Goal: Task Accomplishment & Management: Complete application form

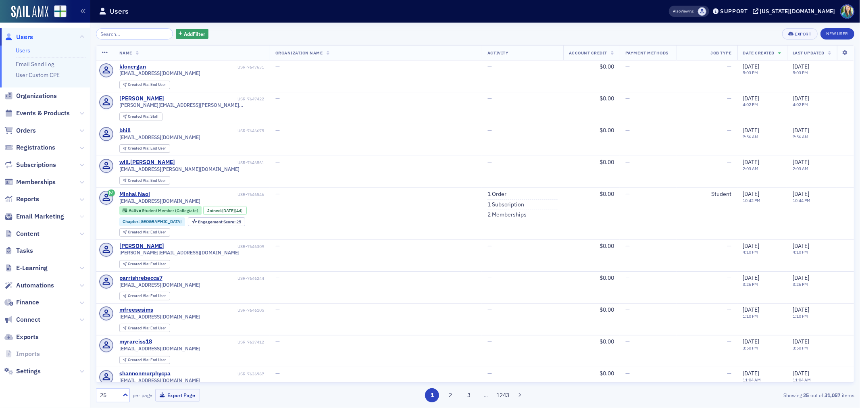
click at [82, 218] on icon at bounding box center [81, 216] width 5 height 5
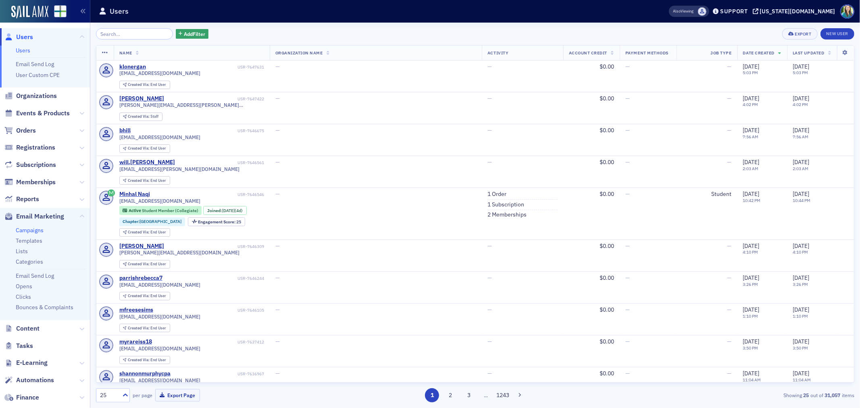
click at [21, 232] on link "Campaigns" at bounding box center [30, 230] width 28 height 7
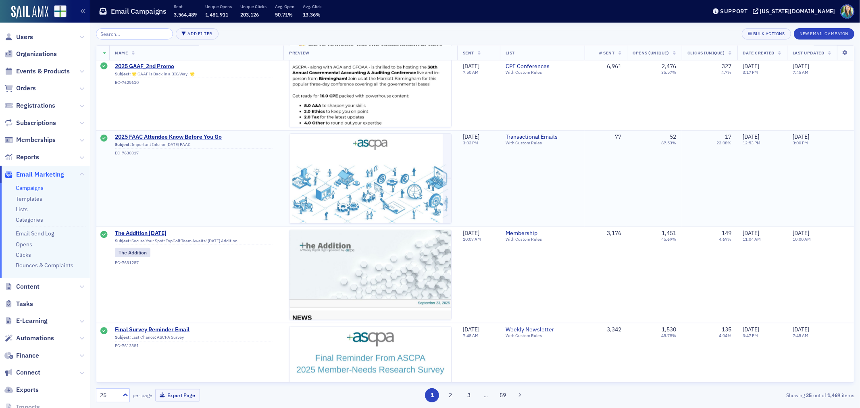
scroll to position [717, 0]
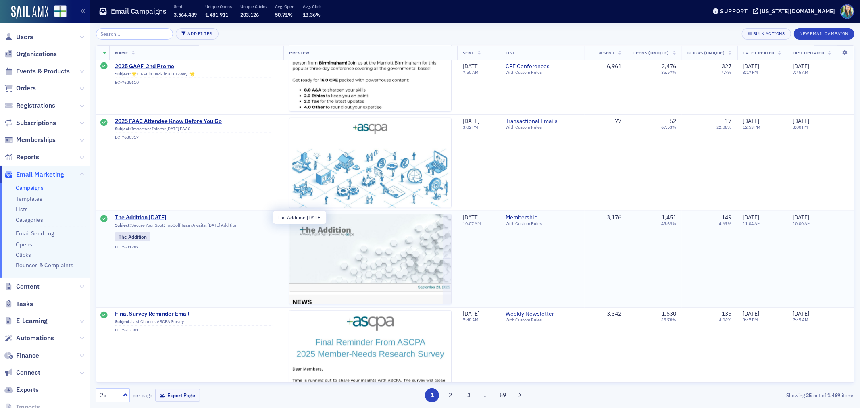
click at [151, 216] on span "The Addition 9.23.25" at bounding box center [194, 217] width 158 height 7
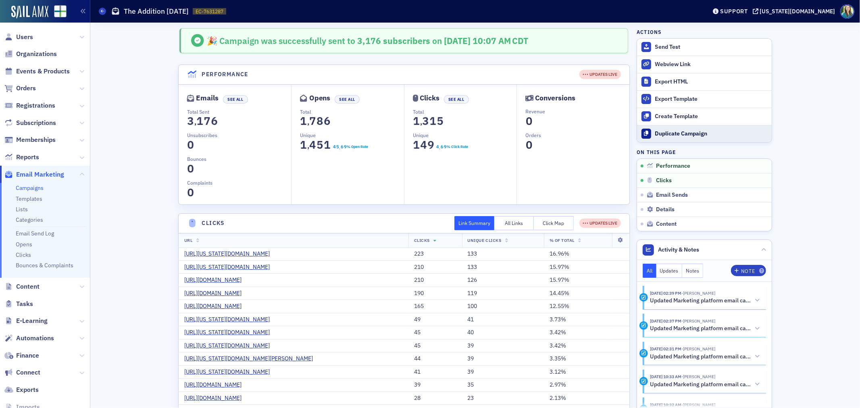
click at [660, 132] on div "Duplicate Campaign" at bounding box center [711, 133] width 113 height 7
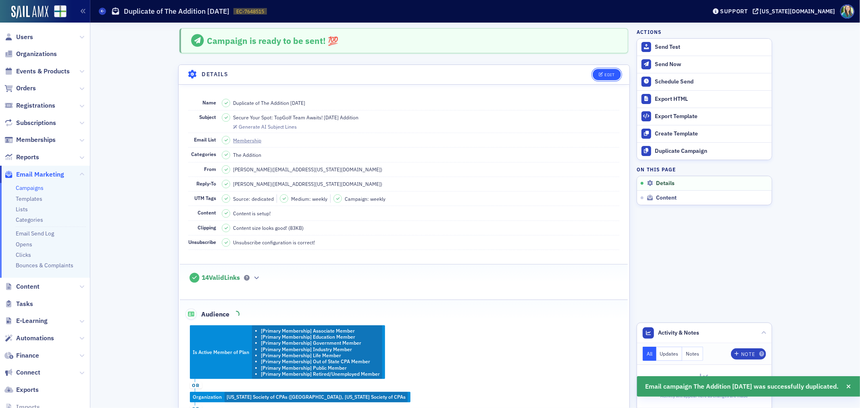
click at [612, 73] on button "Edit" at bounding box center [607, 74] width 28 height 11
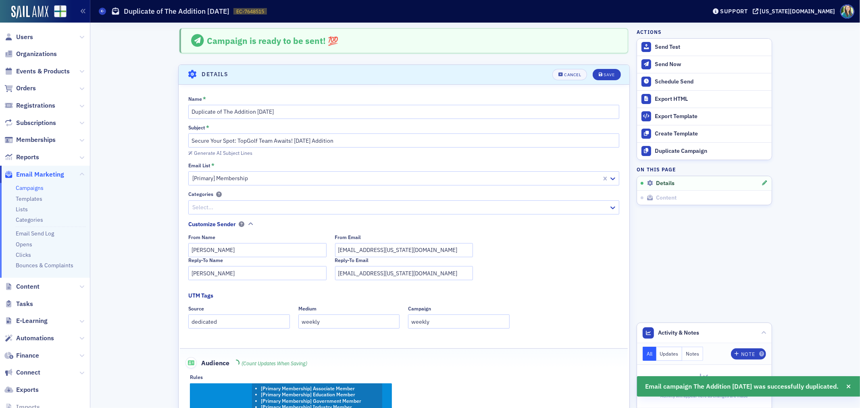
scroll to position [38, 0]
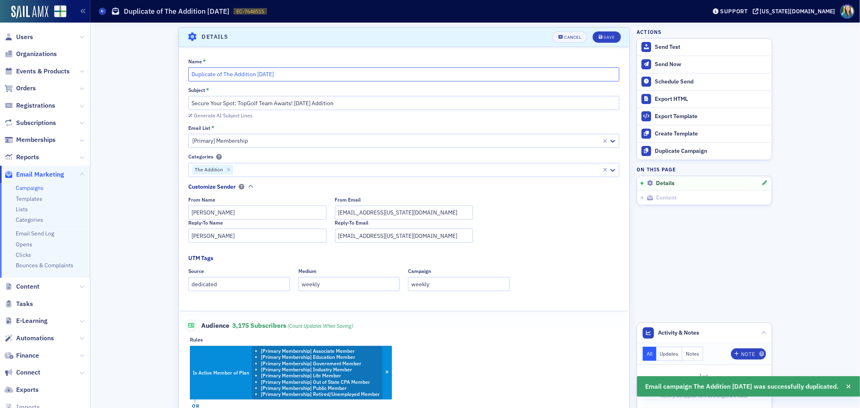
drag, startPoint x: 219, startPoint y: 75, endPoint x: 128, endPoint y: 73, distance: 91.6
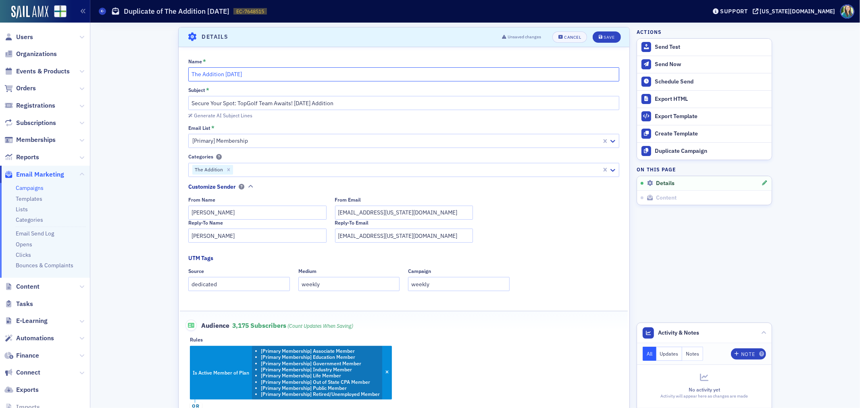
click at [232, 74] on input "The Addition 9.23.25" at bounding box center [403, 74] width 431 height 14
type input "The Addition 9.30.25"
drag, startPoint x: 290, startPoint y: 104, endPoint x: 132, endPoint y: 98, distance: 158.2
type input "9.30.25 Addition"
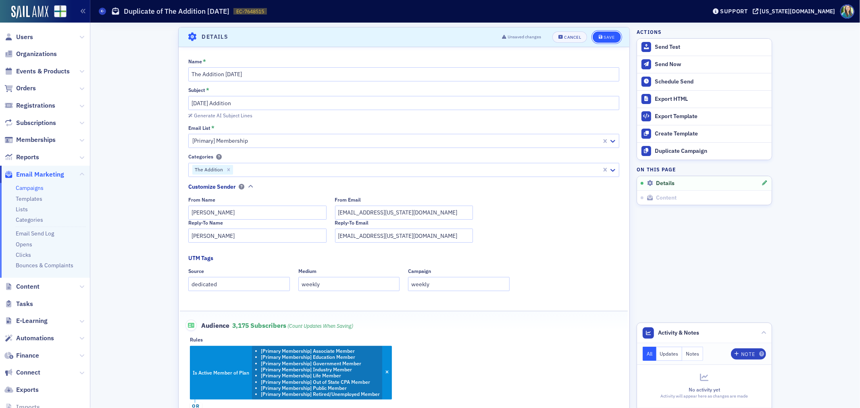
click at [603, 33] on button "Save" at bounding box center [607, 36] width 28 height 11
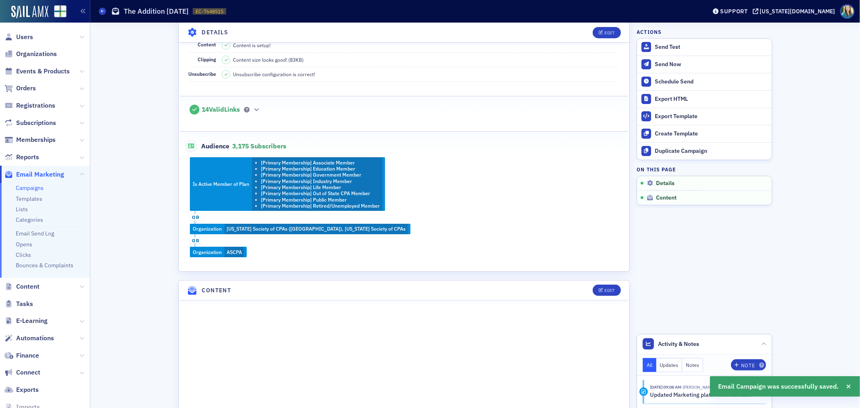
scroll to position [307, 0]
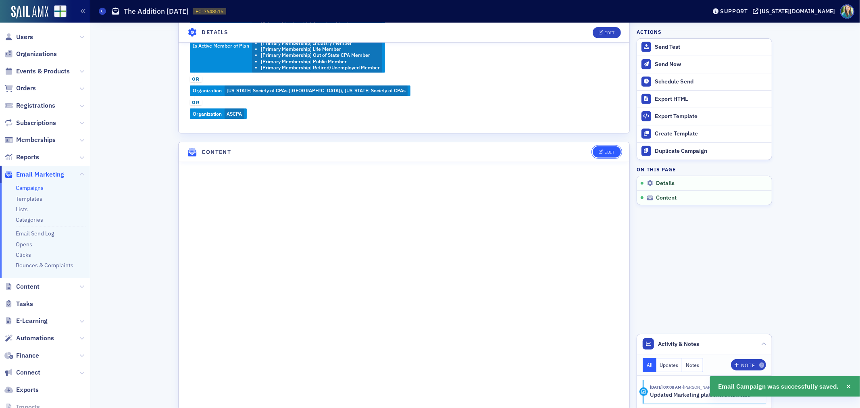
click at [600, 151] on span "Edit" at bounding box center [607, 152] width 16 height 4
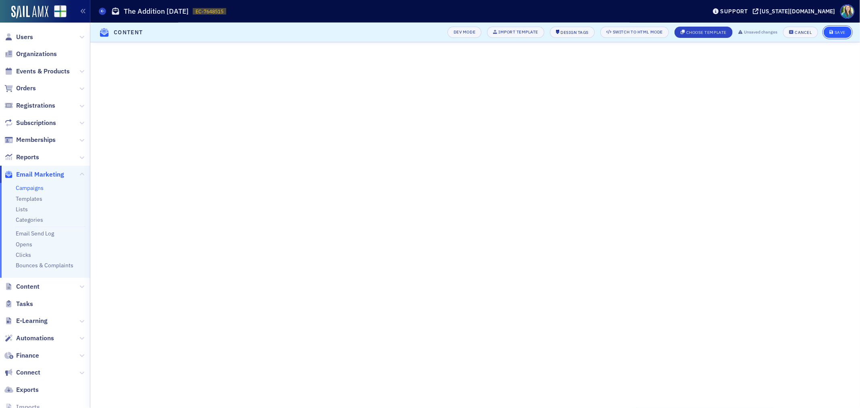
click at [842, 33] on div "Save" at bounding box center [840, 32] width 11 height 4
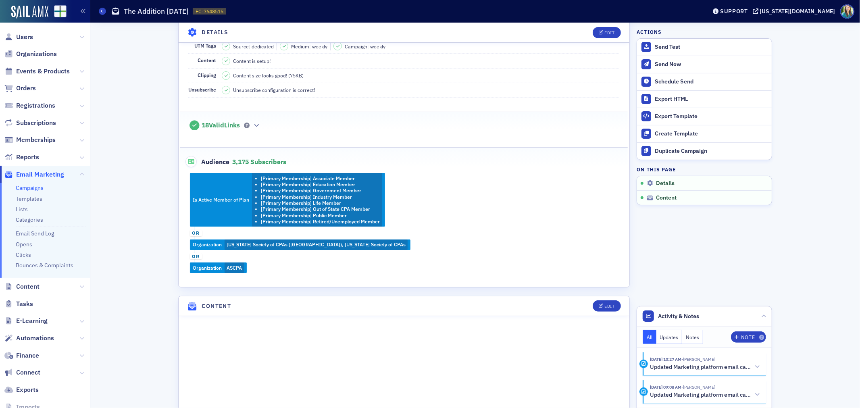
scroll to position [0, 0]
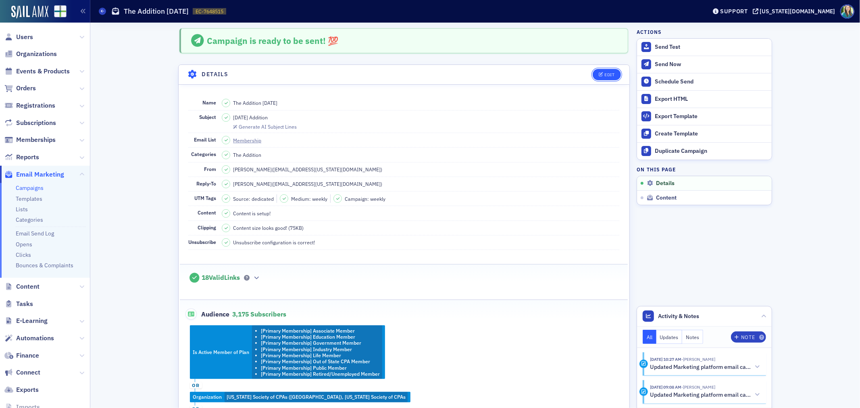
click at [611, 77] on div "Edit" at bounding box center [610, 75] width 10 height 4
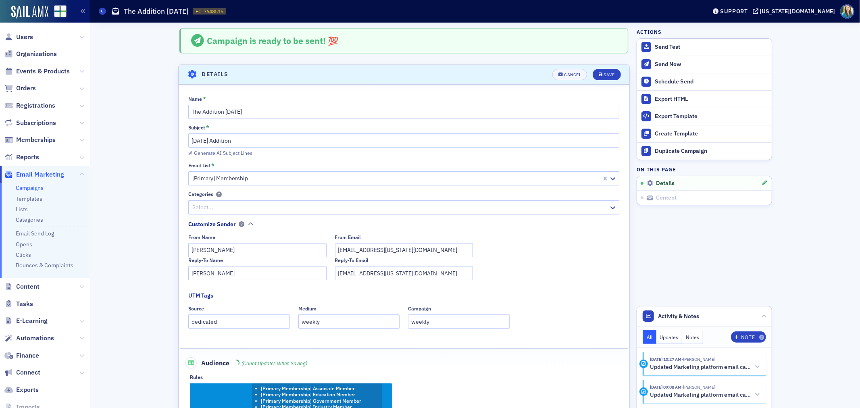
scroll to position [38, 0]
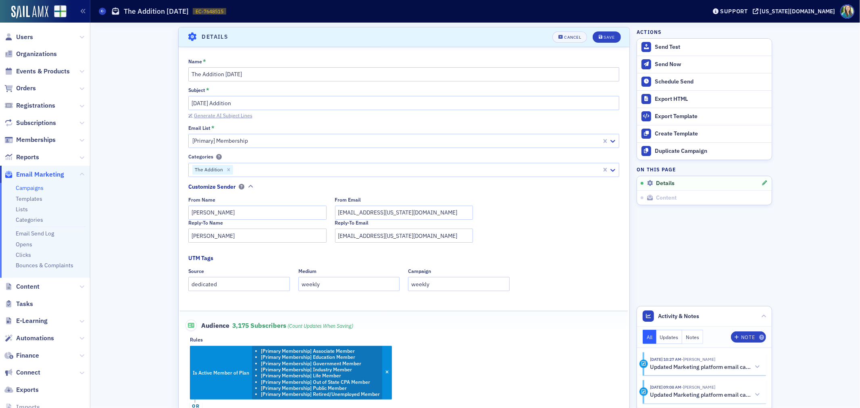
click at [241, 115] on div "Generate AI Subject Lines" at bounding box center [223, 115] width 58 height 4
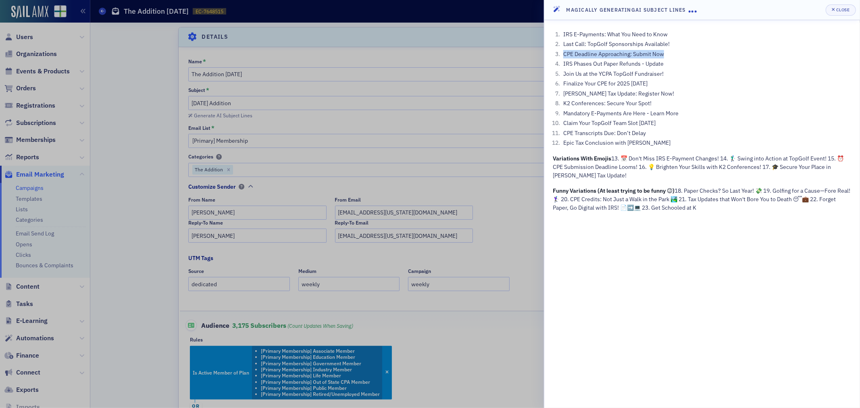
drag, startPoint x: 666, startPoint y: 56, endPoint x: 563, endPoint y: 54, distance: 103.3
click at [563, 54] on li "CPE Deadline Approaching: Submit Now" at bounding box center [706, 54] width 290 height 8
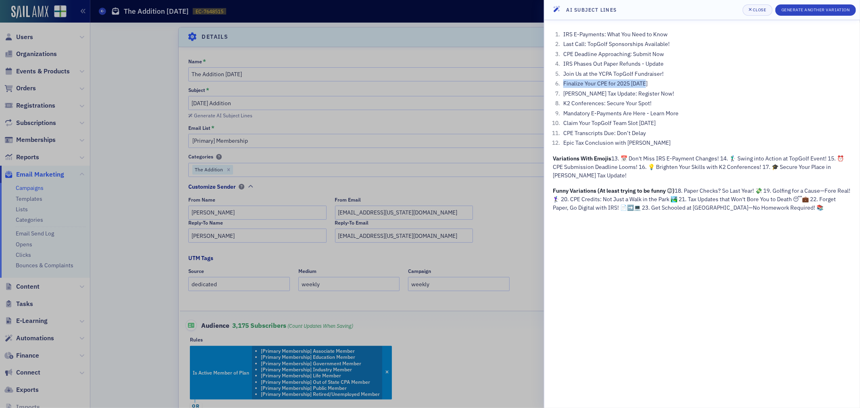
drag, startPoint x: 649, startPoint y: 85, endPoint x: 563, endPoint y: 83, distance: 85.5
click at [563, 83] on li "Finalize Your CPE for 2025 Today" at bounding box center [706, 83] width 290 height 8
copy li "Finalize Your CPE for 2025 Today"
click at [345, 128] on div at bounding box center [430, 204] width 860 height 408
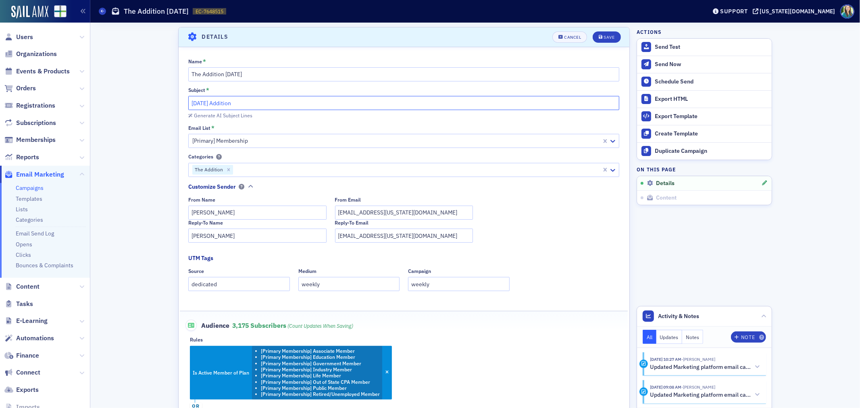
click at [188, 104] on input "9.30.25 Addition" at bounding box center [403, 103] width 431 height 14
paste input "Finalize Your CPE for 2025 Today"
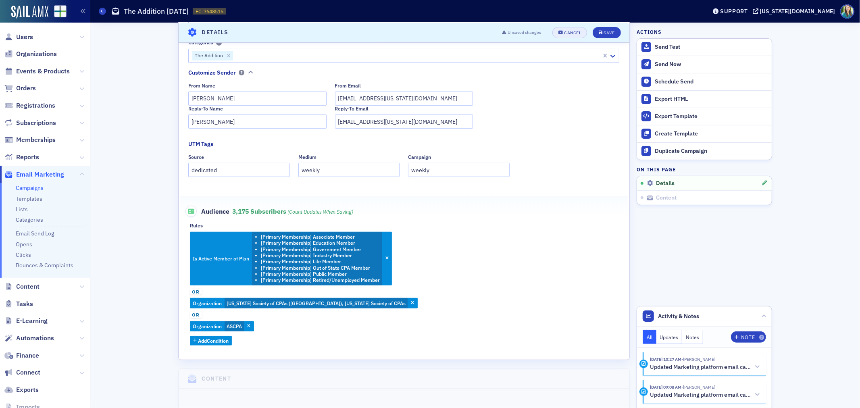
scroll to position [0, 0]
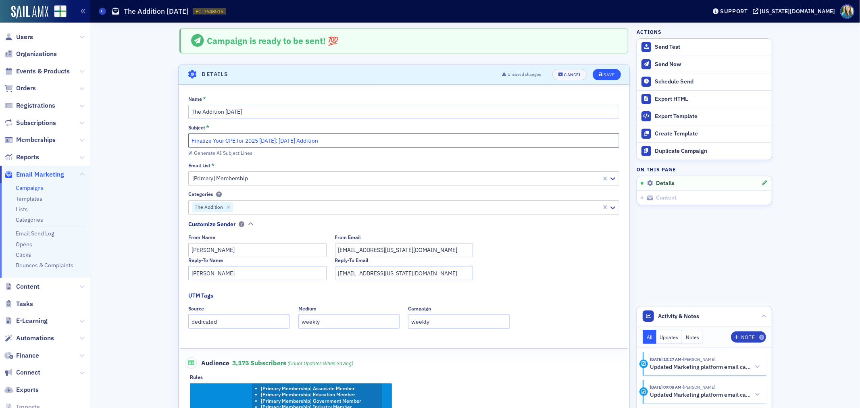
type input "Finalize Your CPE for 2025 Today: 9.30.25 Addition"
click at [608, 73] on div "Save" at bounding box center [609, 75] width 11 height 4
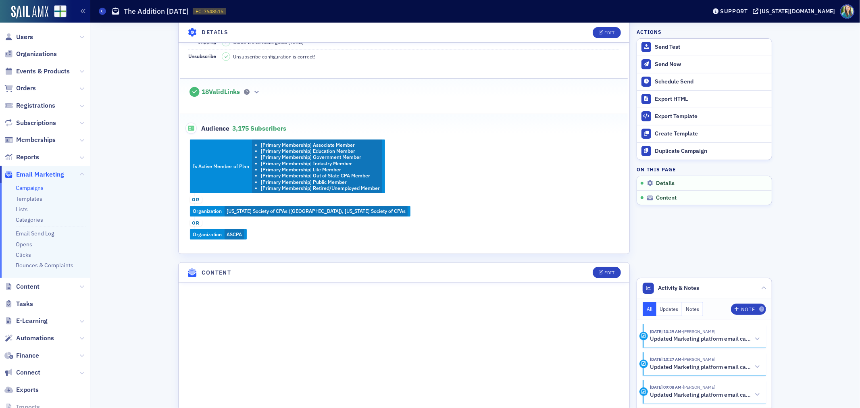
scroll to position [65, 0]
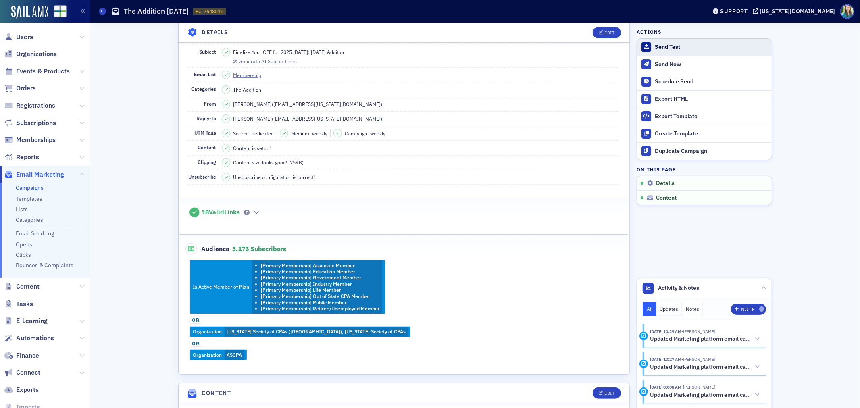
click at [659, 44] on div "Send Test" at bounding box center [711, 47] width 113 height 7
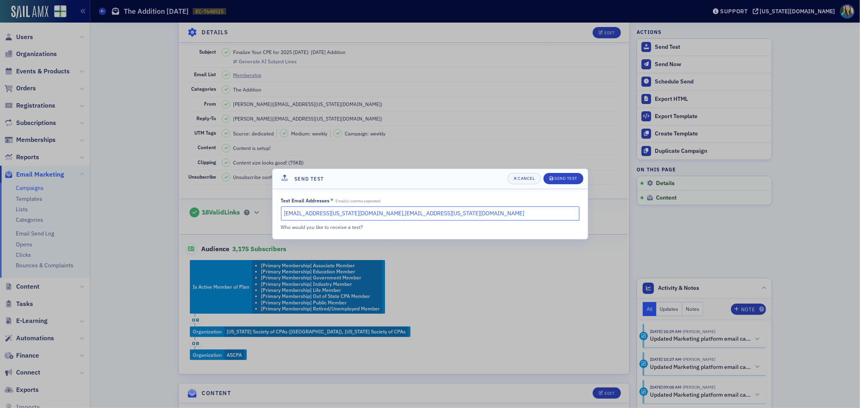
drag, startPoint x: 402, startPoint y: 215, endPoint x: 346, endPoint y: 214, distance: 56.1
click at [346, 214] on input "hoglesby@alabama.cpa,kgates@alabama.cpa" at bounding box center [430, 214] width 298 height 14
type input "hoglesby@alabama.cpa,mhughes@alabama.cpa"
click at [567, 178] on div "Send Test" at bounding box center [566, 178] width 23 height 4
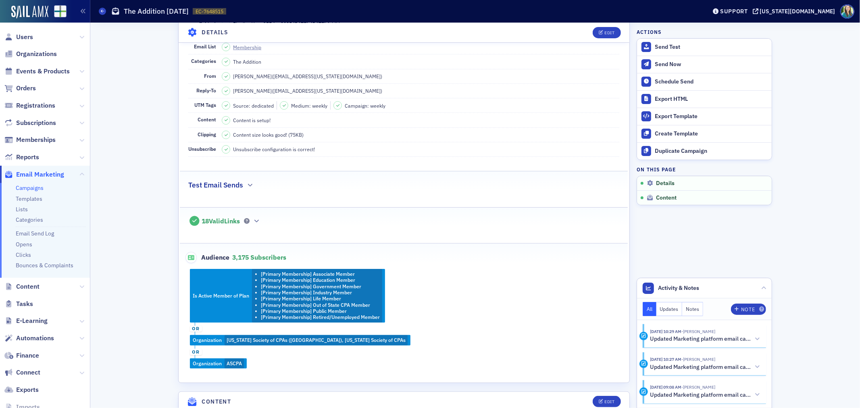
scroll to position [0, 0]
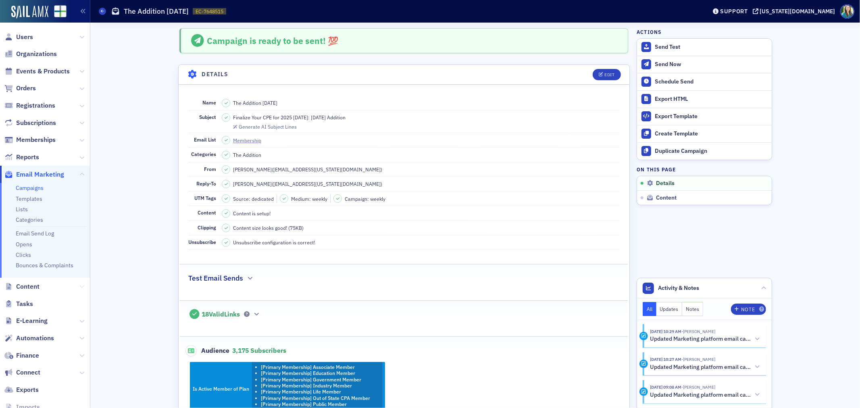
click at [79, 282] on button at bounding box center [81, 286] width 5 height 9
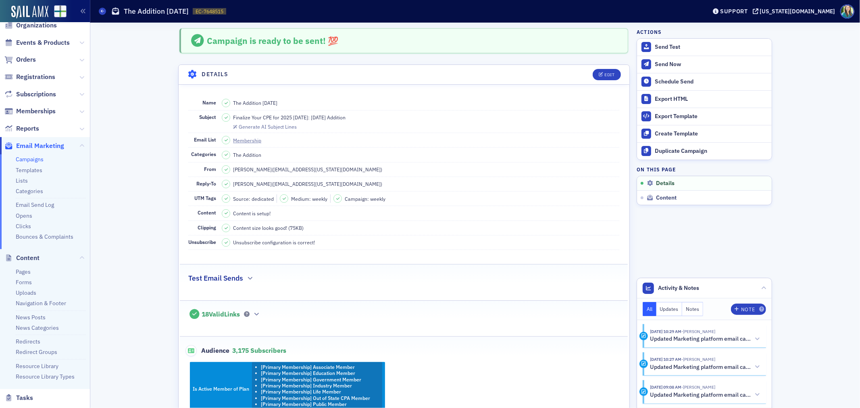
scroll to position [45, 0]
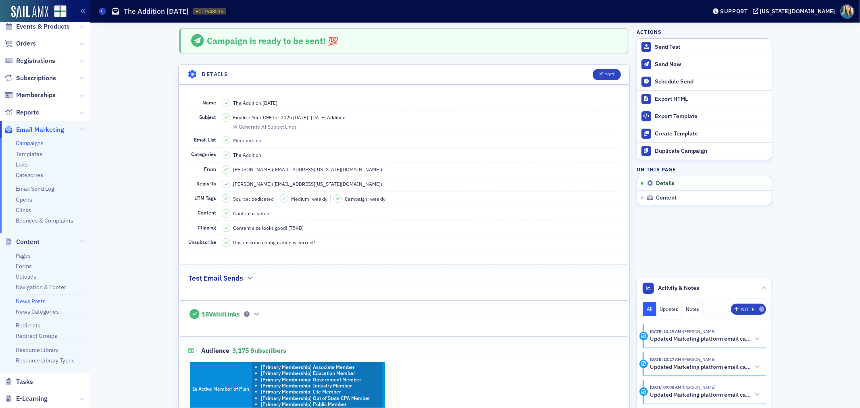
click at [29, 301] on link "News Posts" at bounding box center [31, 301] width 30 height 7
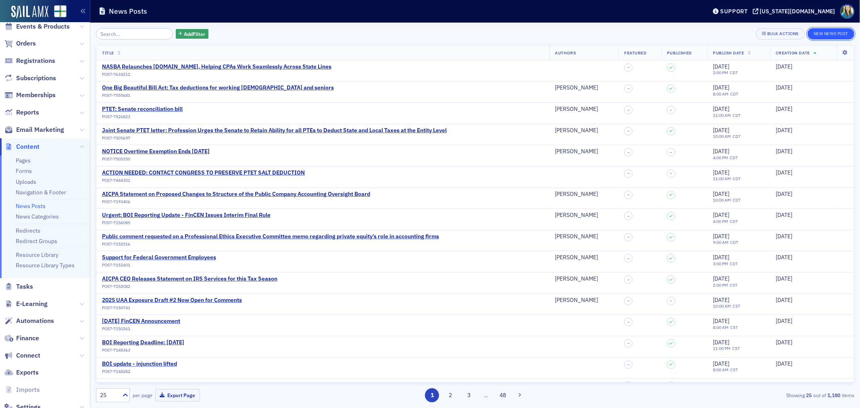
click at [837, 33] on button "New News Post" at bounding box center [831, 33] width 47 height 11
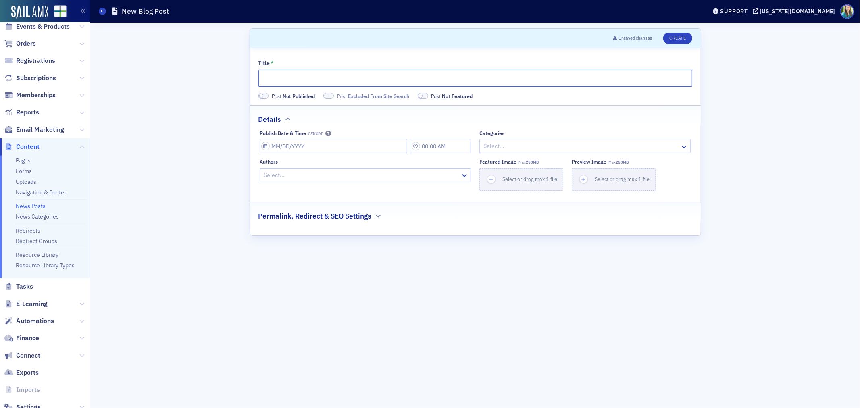
click at [315, 78] on input "Title *" at bounding box center [476, 78] width 434 height 17
click at [272, 72] on input "Title *" at bounding box center [476, 78] width 434 height 17
paste input "IRS issues guidance on mandatory e-payments"
type input "IRS issues guidance on mandatory e-payments"
click at [265, 144] on input "Publish Date & Time CST/CDT" at bounding box center [334, 146] width 148 height 14
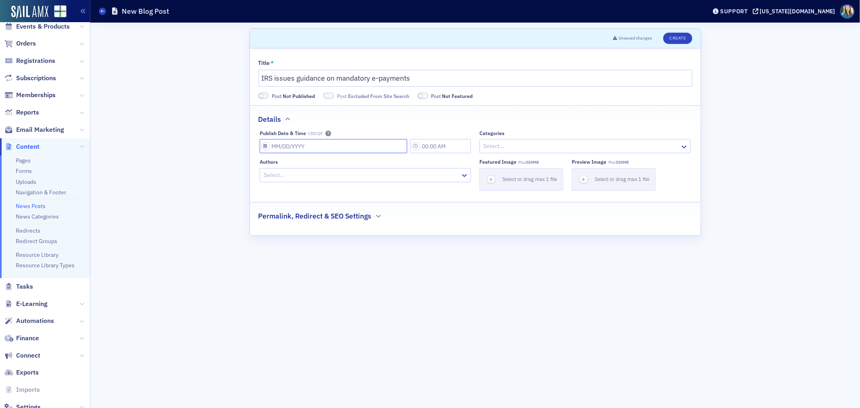
select select "8"
select select "2025"
click at [291, 239] on div "23" at bounding box center [291, 238] width 10 height 10
type input "09/23/2025"
type input "10:00 AM"
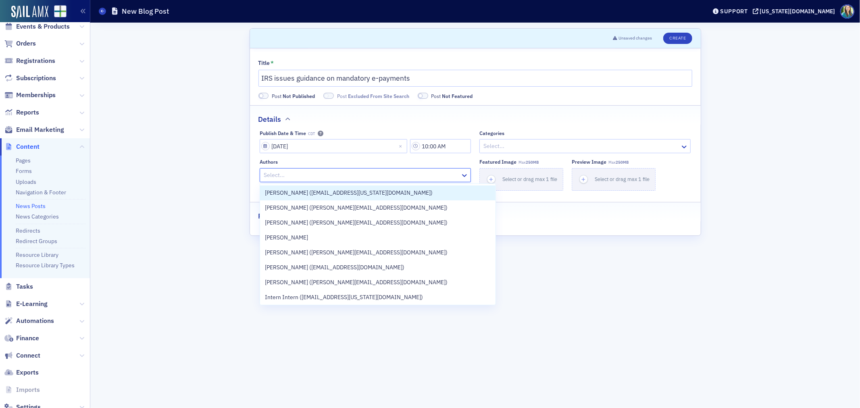
click at [401, 174] on div at bounding box center [361, 175] width 197 height 10
type input "helen"
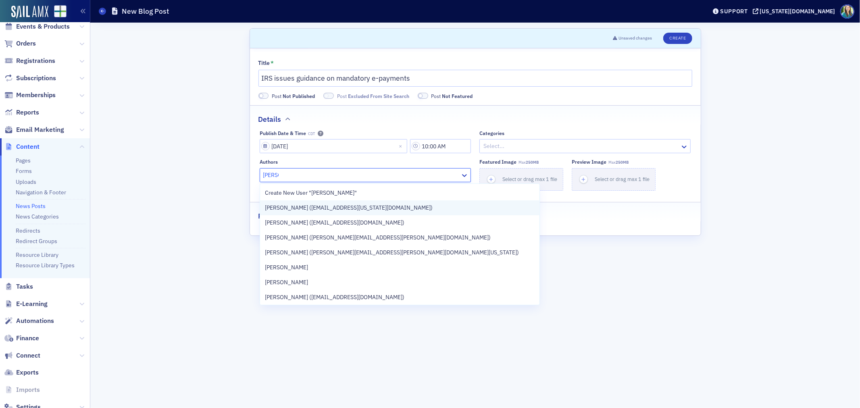
click at [321, 206] on span "Helen Oglesby (hoglesby@alabama.cpa)" at bounding box center [349, 208] width 168 height 8
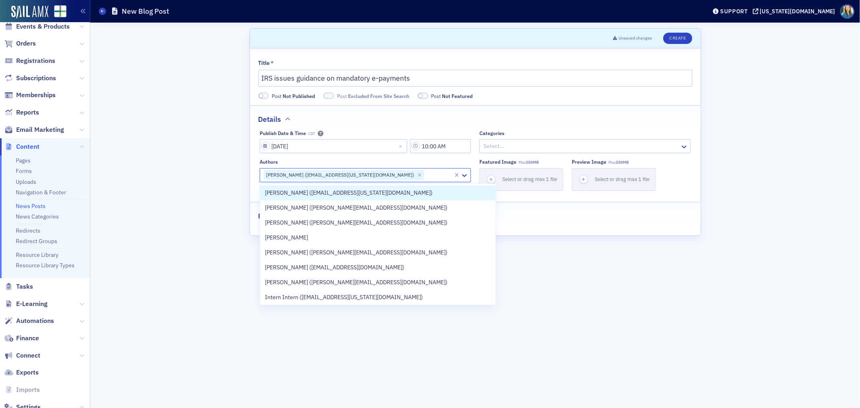
click at [566, 225] on div "Title * IRS issues guidance on mandatory e-payments Post Not Published Post Exc…" at bounding box center [475, 141] width 451 height 187
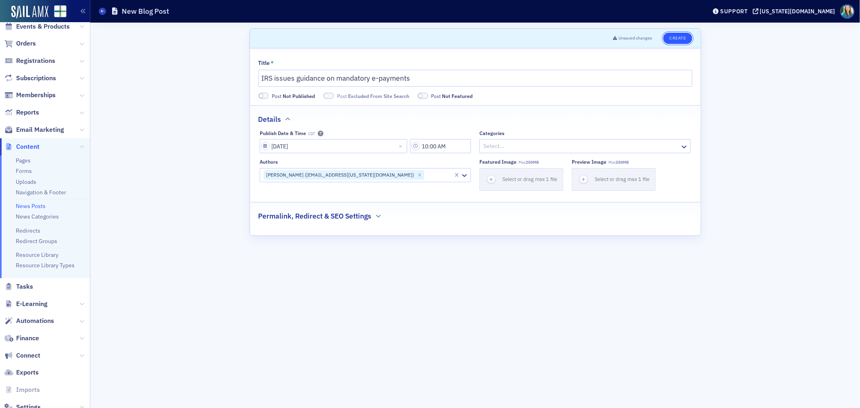
click at [665, 41] on button "Create" at bounding box center [678, 38] width 29 height 11
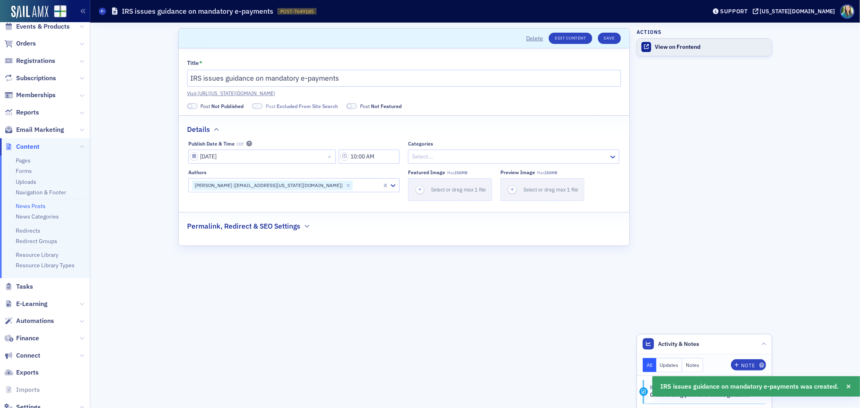
click at [684, 49] on div "View on Frontend" at bounding box center [711, 47] width 113 height 7
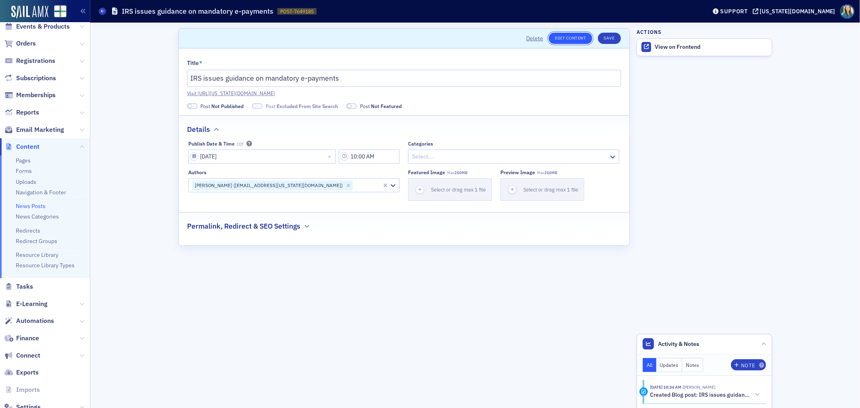
click at [586, 41] on link "Edit Content" at bounding box center [570, 38] width 43 height 11
click at [605, 37] on button "Save" at bounding box center [609, 38] width 23 height 11
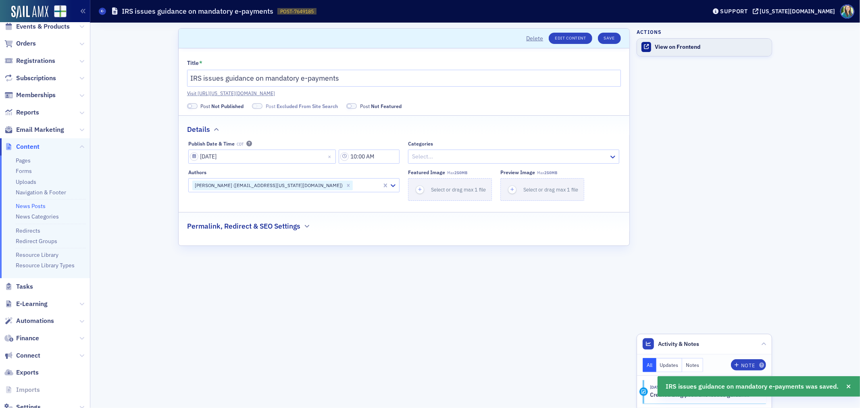
click at [716, 45] on div "View on Frontend" at bounding box center [711, 47] width 113 height 7
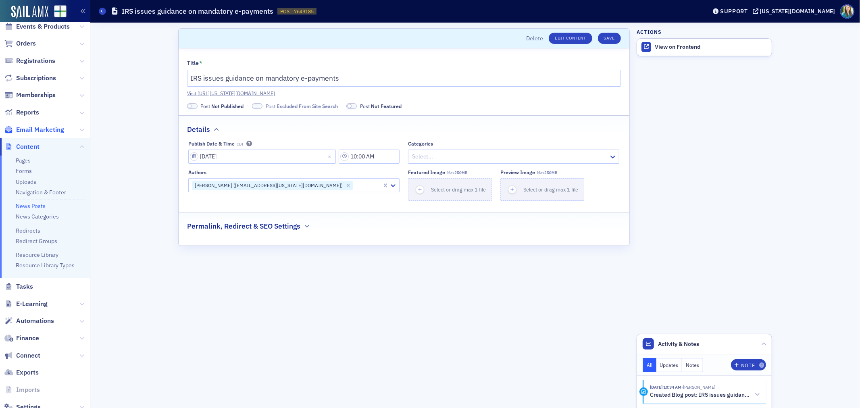
click at [58, 128] on span "Email Marketing" at bounding box center [40, 129] width 48 height 9
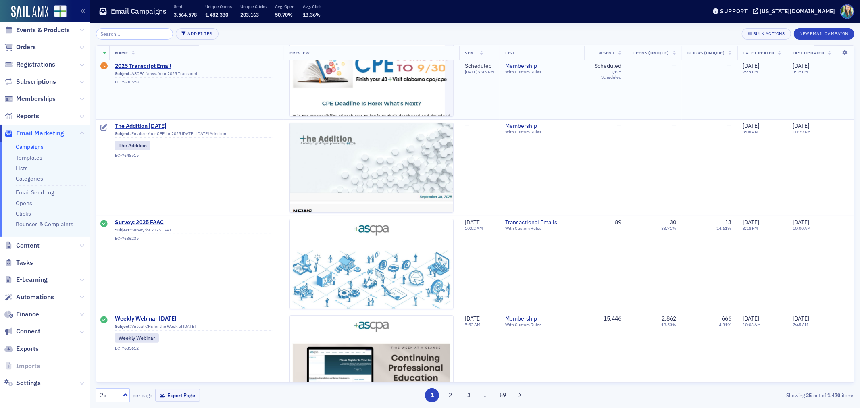
scroll to position [134, 0]
click at [153, 123] on span "The Addition 9.30.25" at bounding box center [194, 125] width 158 height 7
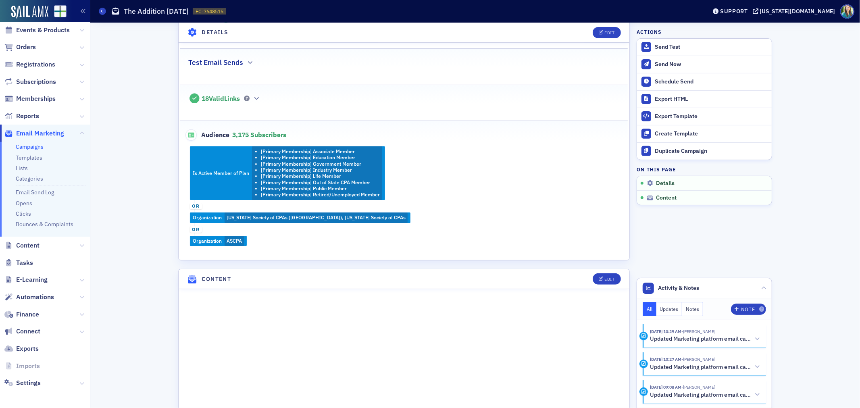
scroll to position [224, 0]
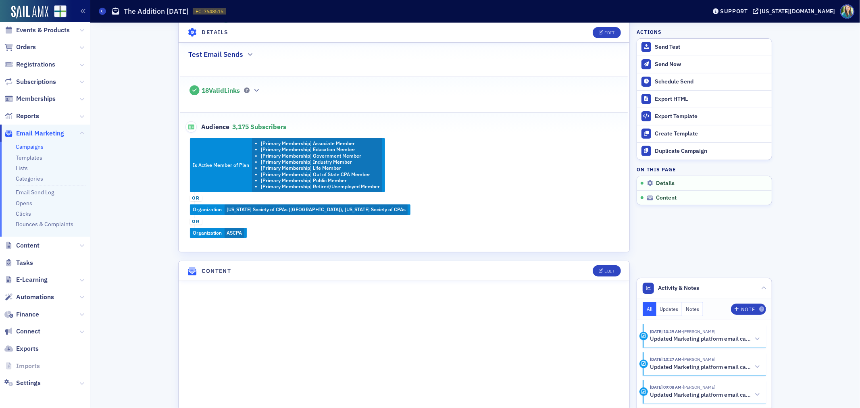
click at [616, 273] on div "Edit" at bounding box center [603, 270] width 33 height 11
click at [605, 269] on div "Edit" at bounding box center [610, 271] width 10 height 4
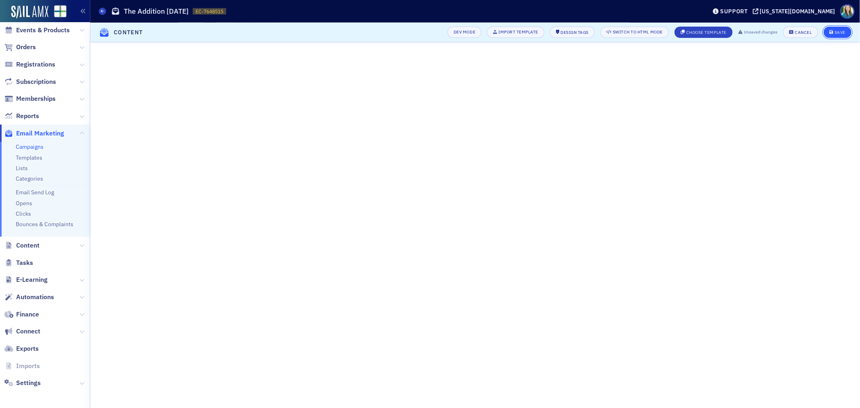
click at [841, 29] on button "Save" at bounding box center [838, 32] width 28 height 11
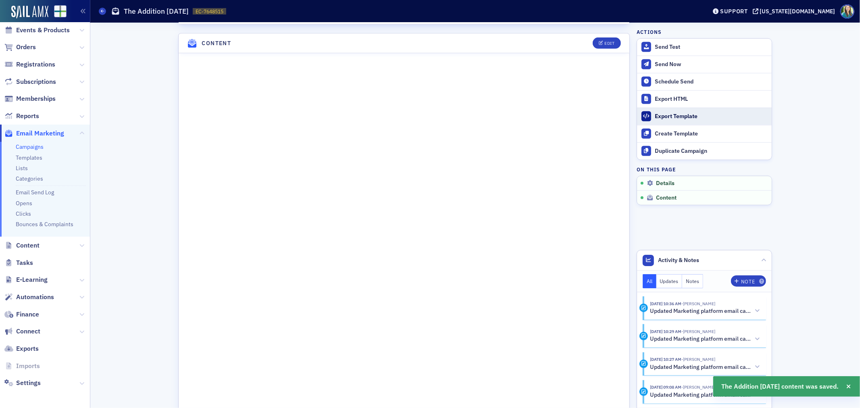
scroll to position [458, 0]
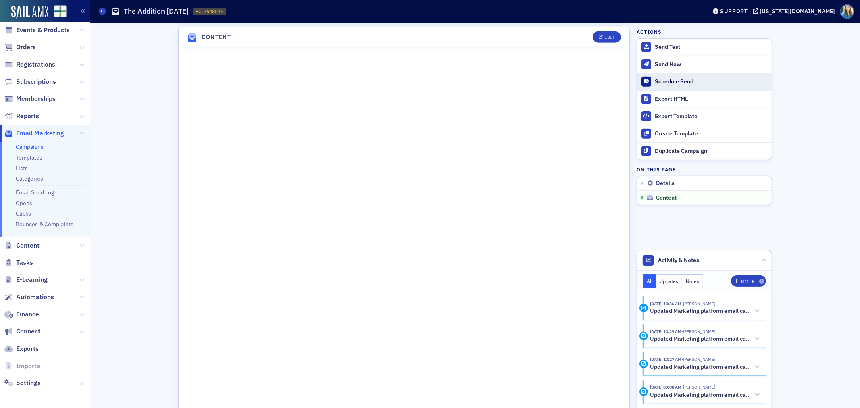
click at [682, 79] on div "Schedule Send" at bounding box center [711, 81] width 113 height 7
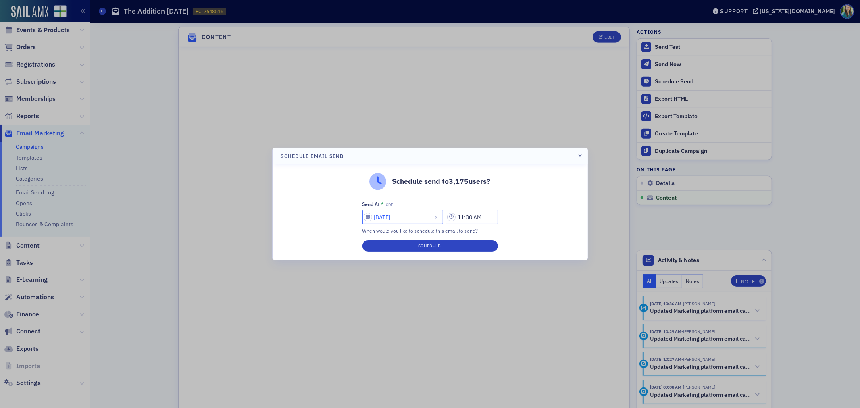
select select "8"
select select "2025"
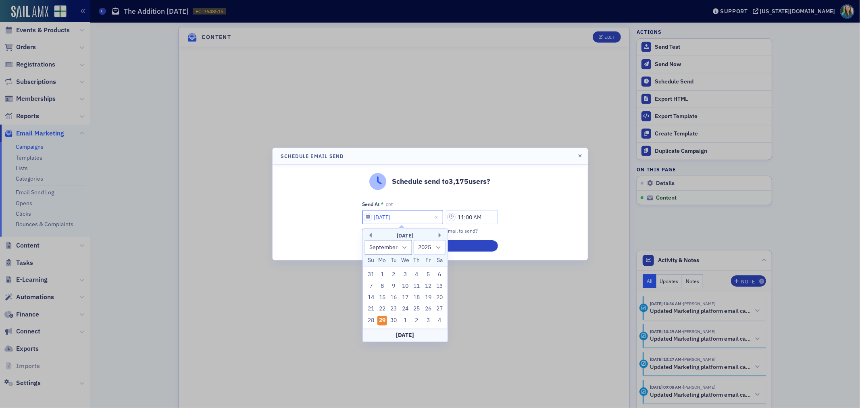
click at [369, 216] on input "09/29/2025" at bounding box center [403, 217] width 81 height 14
click at [392, 321] on div "30" at bounding box center [394, 321] width 10 height 10
type input "09/30/2025"
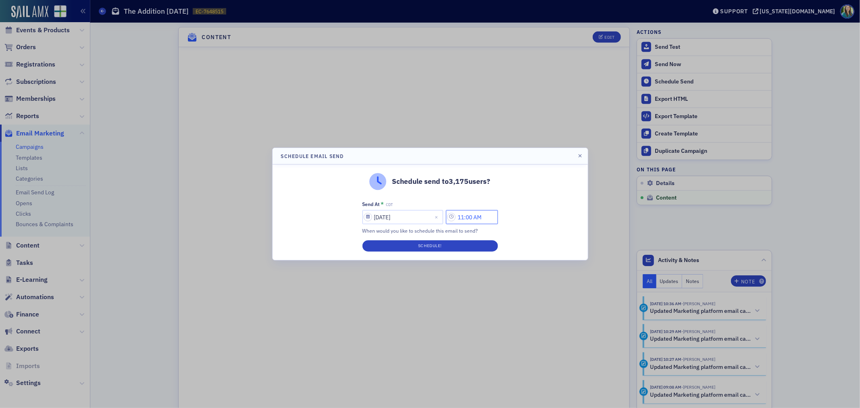
click at [456, 216] on input "11:00 AM" at bounding box center [472, 217] width 52 height 14
click at [365, 219] on div at bounding box center [362, 217] width 17 height 10
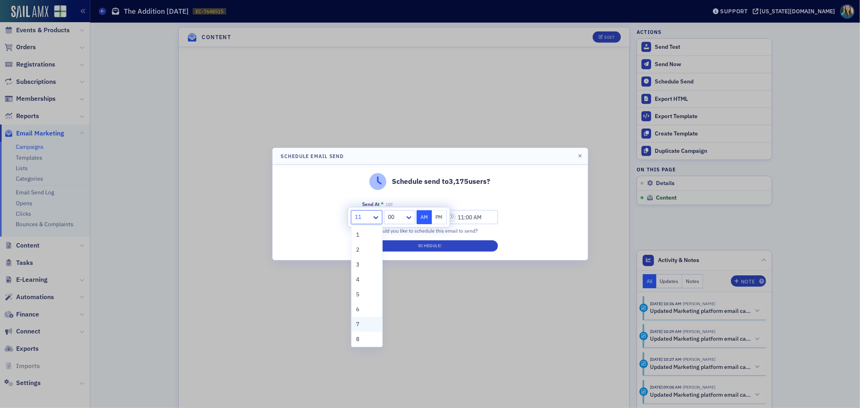
click at [357, 325] on span "7" at bounding box center [358, 324] width 3 height 8
click at [409, 221] on icon at bounding box center [409, 218] width 8 height 8
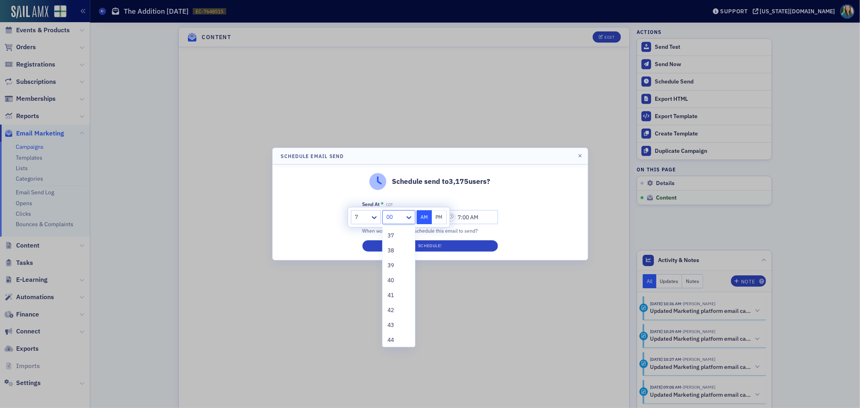
scroll to position [627, 0]
click at [392, 278] on span "45" at bounding box center [391, 279] width 6 height 8
type input "7:45 AM"
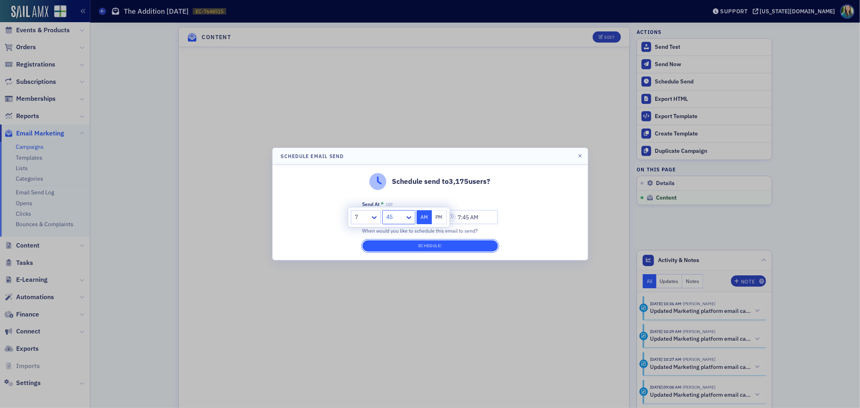
click at [429, 248] on button "Schedule!" at bounding box center [431, 245] width 136 height 11
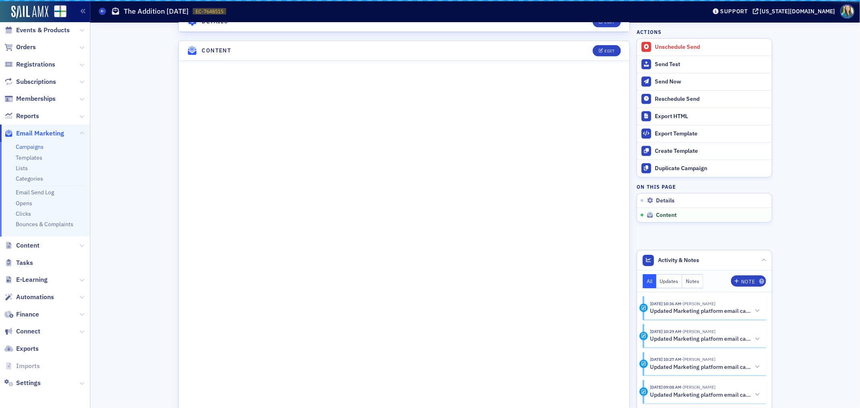
scroll to position [471, 0]
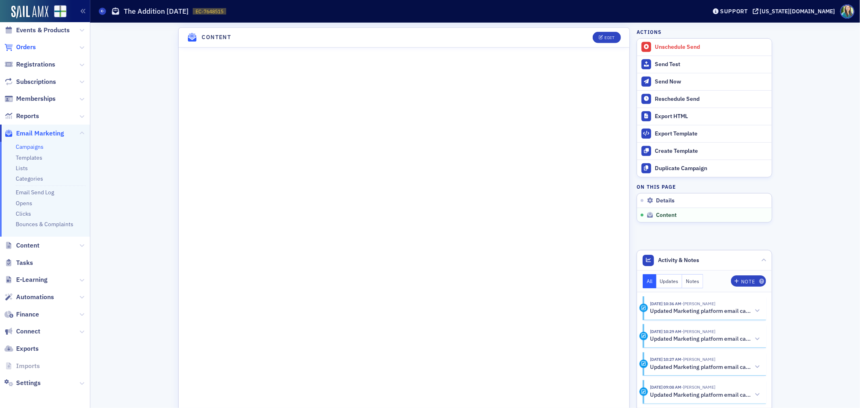
click at [22, 47] on span "Orders" at bounding box center [26, 47] width 20 height 9
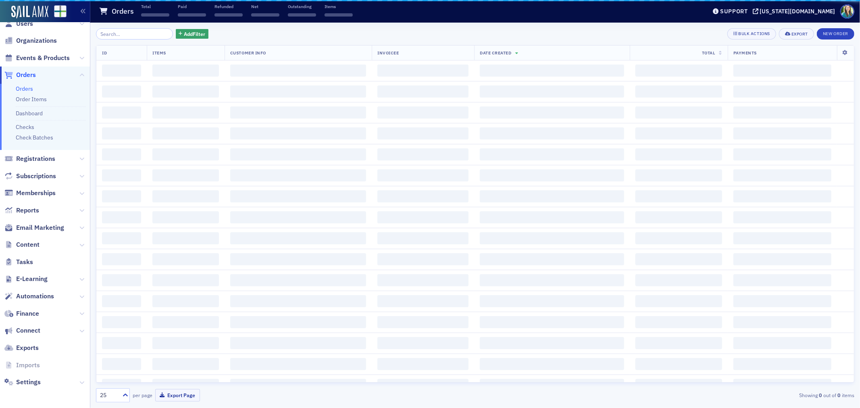
scroll to position [13, 0]
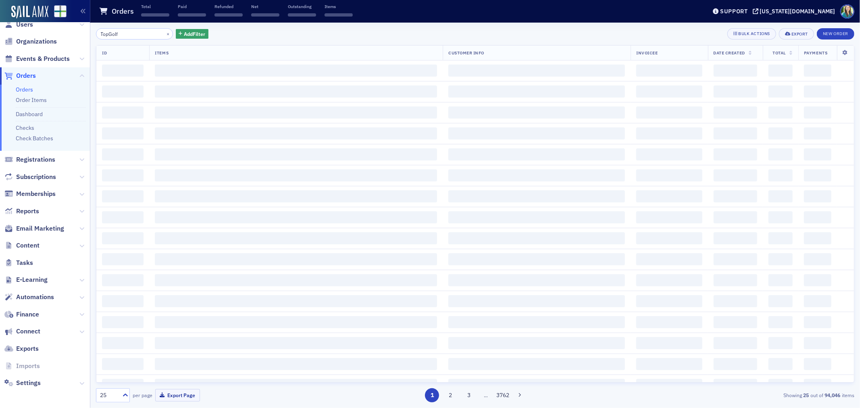
type input "TopGolf"
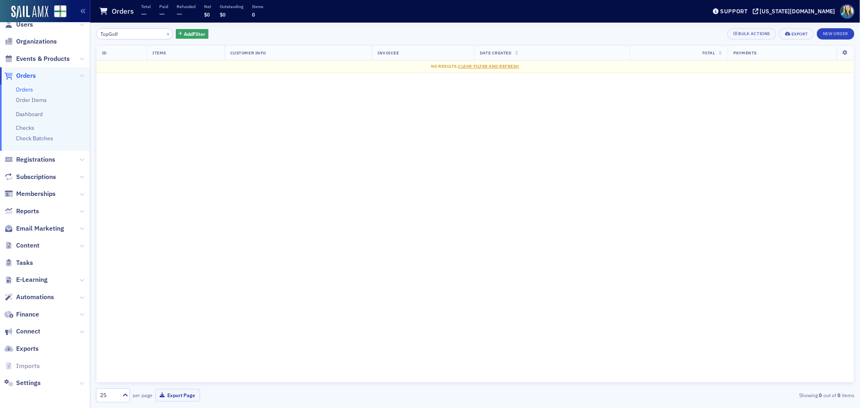
drag, startPoint x: 123, startPoint y: 33, endPoint x: 93, endPoint y: 33, distance: 29.9
click at [93, 33] on div "TopGolf × Add Filter Bulk Actions Export New Order ID Items Customer Info Invoi…" at bounding box center [475, 216] width 770 height 386
type input "Sponsorship"
click at [165, 33] on button "×" at bounding box center [168, 33] width 7 height 7
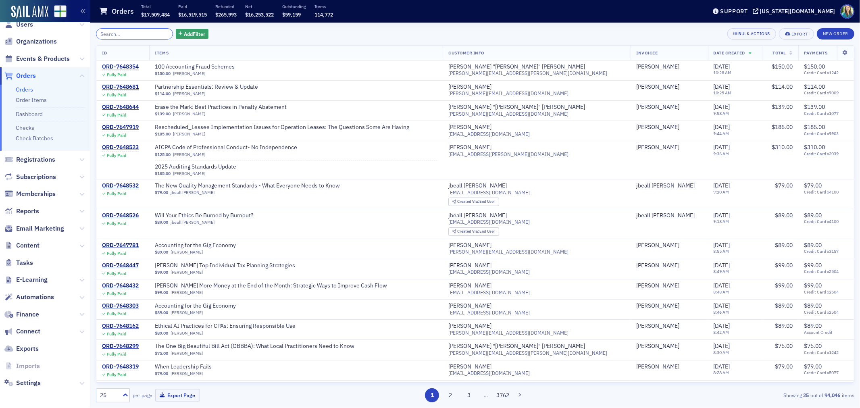
click at [129, 36] on input "search" at bounding box center [134, 33] width 77 height 11
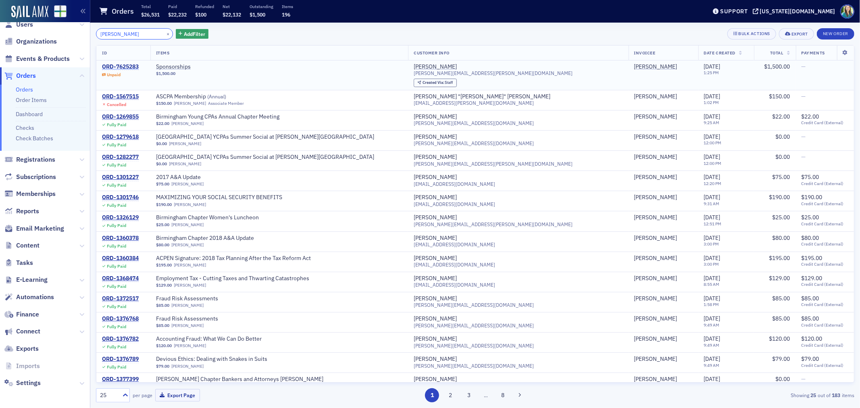
type input "Leslie Ansley"
click at [134, 66] on div "ORD-7625283" at bounding box center [120, 66] width 37 height 7
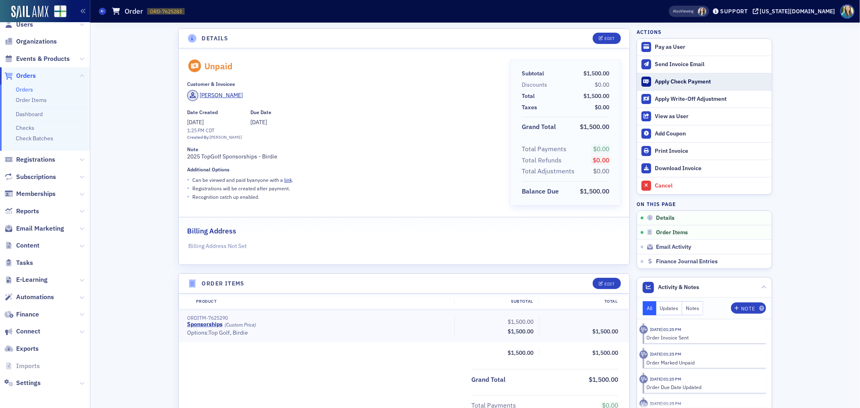
click at [672, 82] on div "Apply Check Payment" at bounding box center [711, 81] width 113 height 7
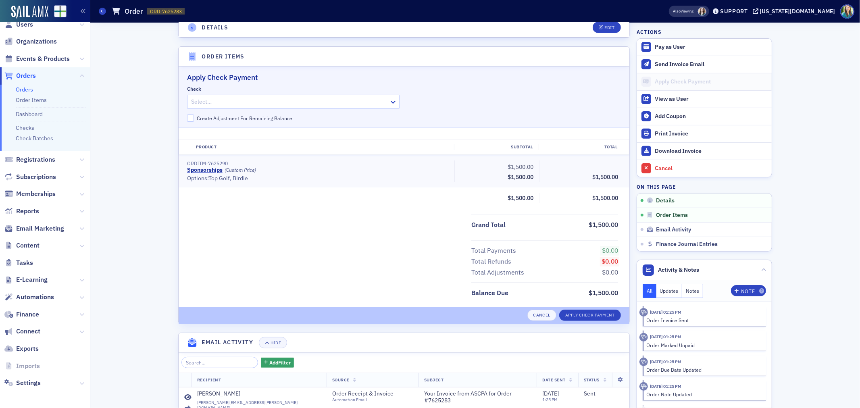
scroll to position [246, 0]
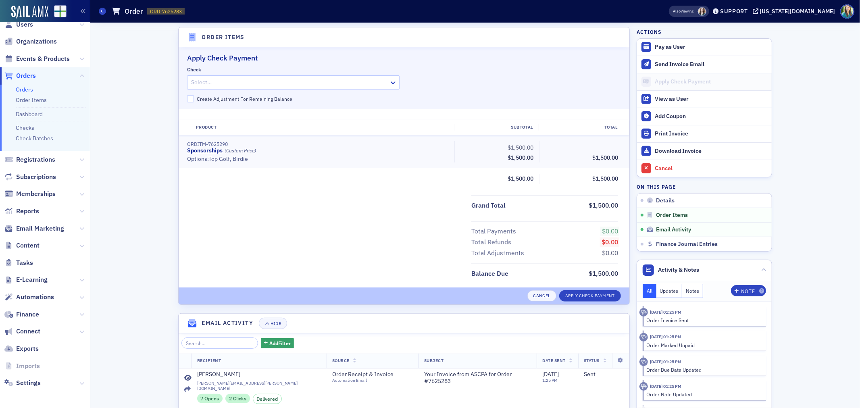
click at [242, 81] on div at bounding box center [289, 82] width 198 height 10
click at [425, 76] on div "Check Select… Create Adjustment For Remaining Balance" at bounding box center [404, 85] width 434 height 36
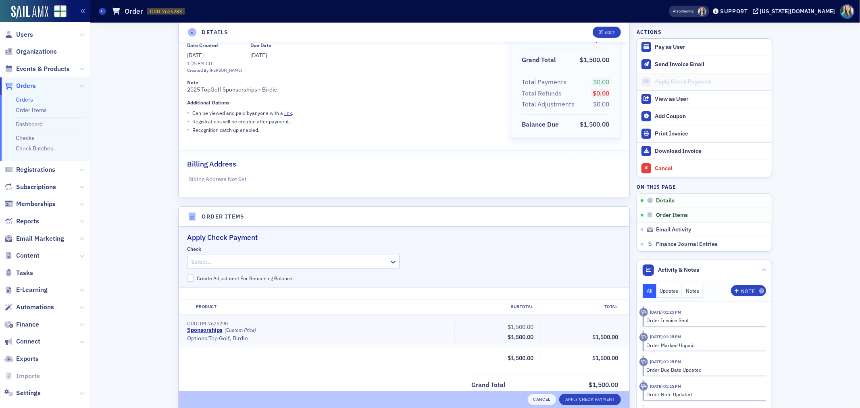
scroll to position [0, 0]
click at [30, 141] on link "Checks" at bounding box center [25, 140] width 19 height 7
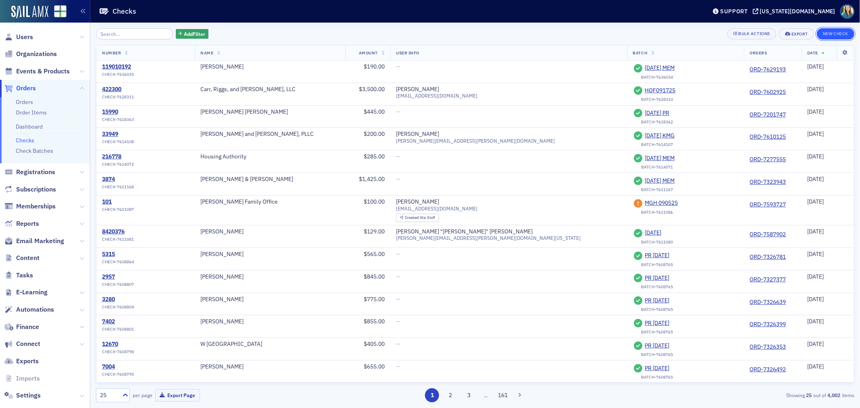
click at [825, 37] on button "New Check" at bounding box center [836, 33] width 38 height 11
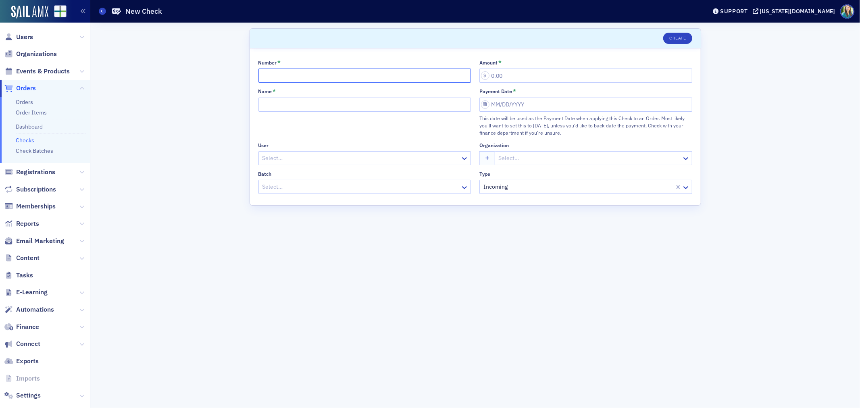
click at [367, 75] on input "Number *" at bounding box center [365, 76] width 213 height 14
type input "135708"
click at [509, 77] on input "Amount *" at bounding box center [586, 76] width 213 height 14
type input "1,500.00"
select select "8"
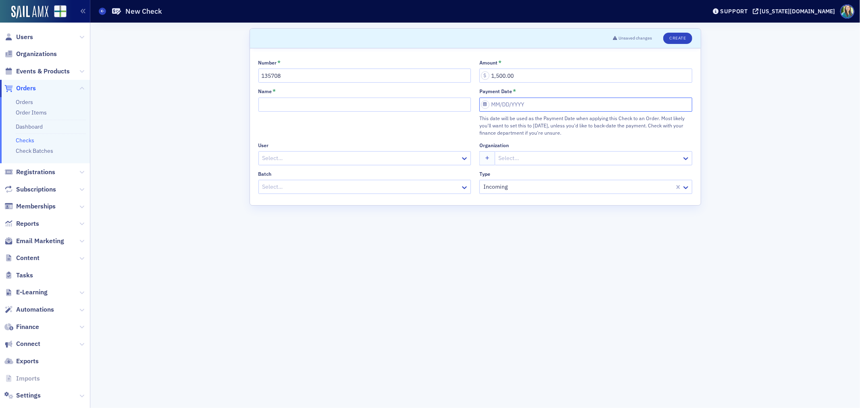
select select "2025"
click at [497, 105] on input "Payment Date *" at bounding box center [586, 105] width 213 height 14
click at [501, 206] on div "29" at bounding box center [500, 209] width 10 height 10
type input "09/29/2025"
click at [333, 103] on input "Name *" at bounding box center [365, 105] width 213 height 14
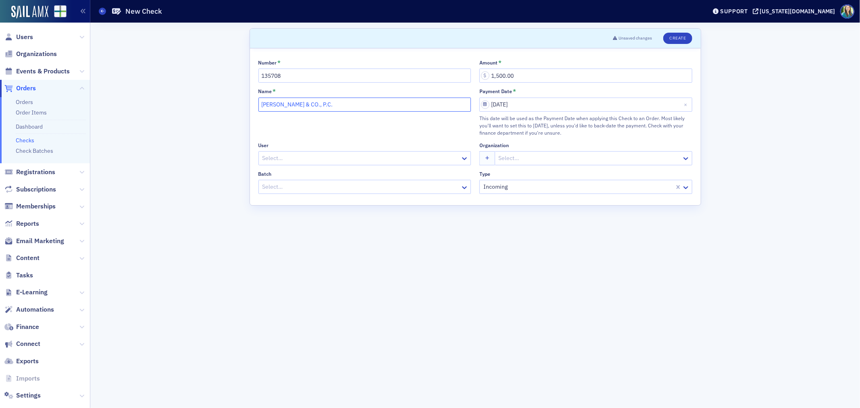
type input "Jackson Thornton & CO., P.C."
click at [331, 163] on div at bounding box center [361, 158] width 198 height 10
type input "Helen Og"
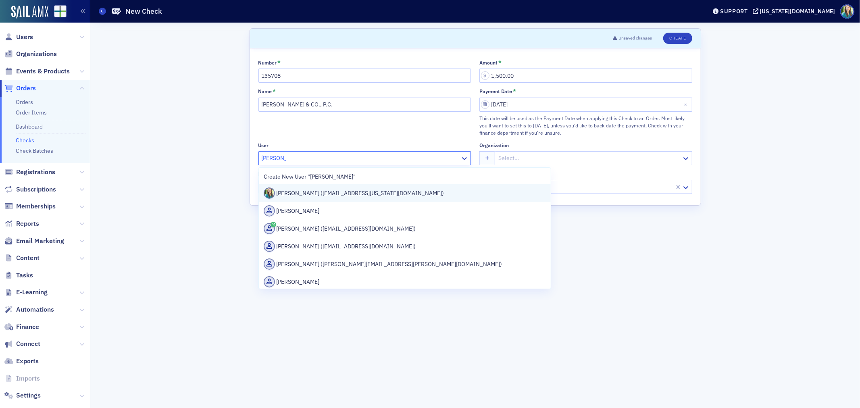
click at [347, 198] on div "Helen Oglesby (hoglesby@alabama.cpa)" at bounding box center [405, 193] width 283 height 11
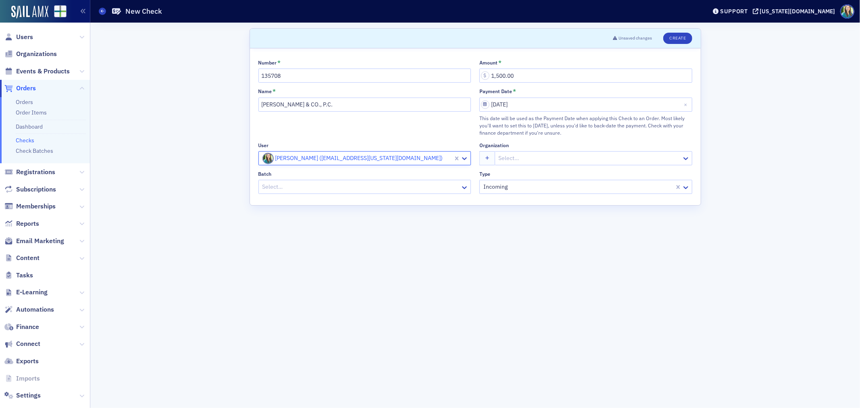
click at [526, 159] on div at bounding box center [589, 158] width 183 height 10
click at [440, 250] on form "Scroll to Unsaved changes Create Number * 135708 Amount * 1,500.00 Name * Jacks…" at bounding box center [476, 215] width 452 height 374
click at [284, 184] on div at bounding box center [361, 187] width 198 height 10
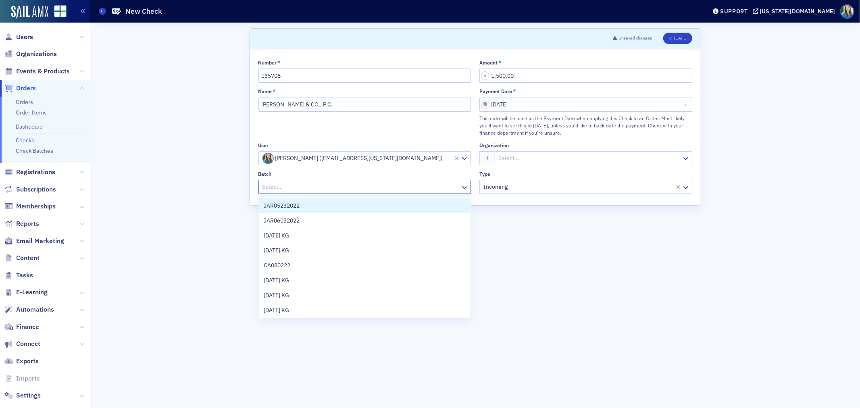
click at [298, 180] on div "Batch 25 results available. Use Up and Down to choose options, press Enter to s…" at bounding box center [365, 182] width 213 height 23
click at [298, 185] on div at bounding box center [361, 187] width 198 height 10
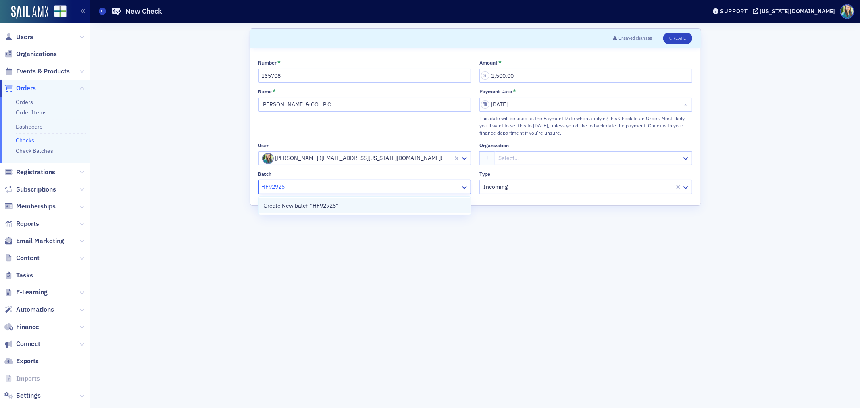
click at [325, 211] on div "Create New batch "HF92925"" at bounding box center [365, 205] width 212 height 15
type input "HF92925"
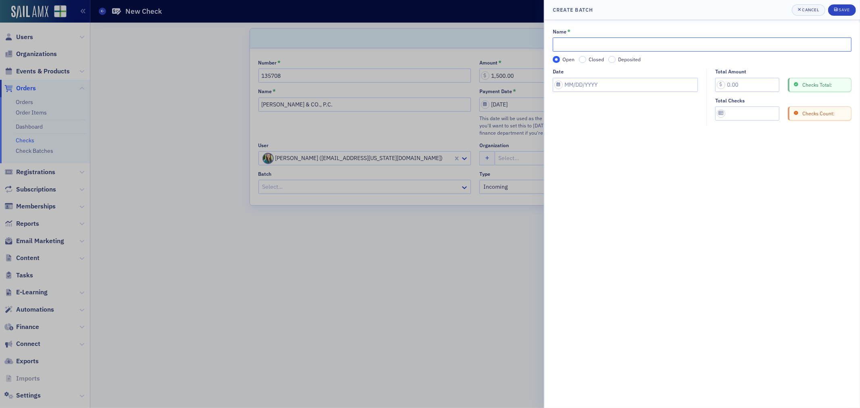
click at [603, 42] on input "Name *" at bounding box center [702, 45] width 299 height 14
type input "Jackson Thornton & CO., P.C."
select select "8"
select select "2025"
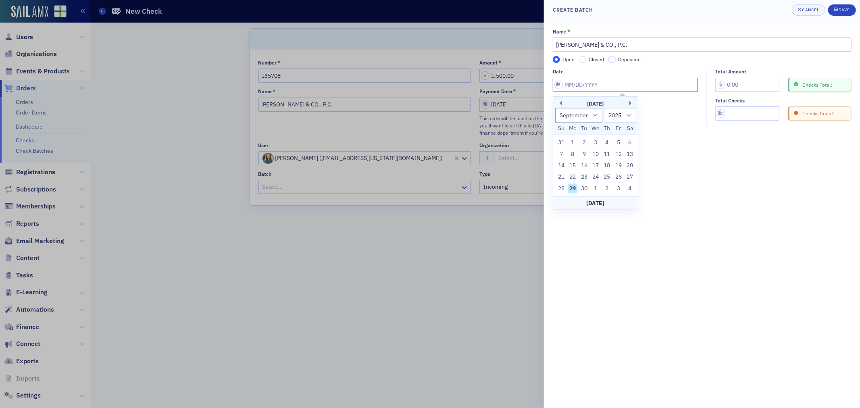
click at [556, 83] on input "Date" at bounding box center [625, 85] width 145 height 14
click at [574, 188] on div "29" at bounding box center [573, 189] width 10 height 10
type input "09/29/2025"
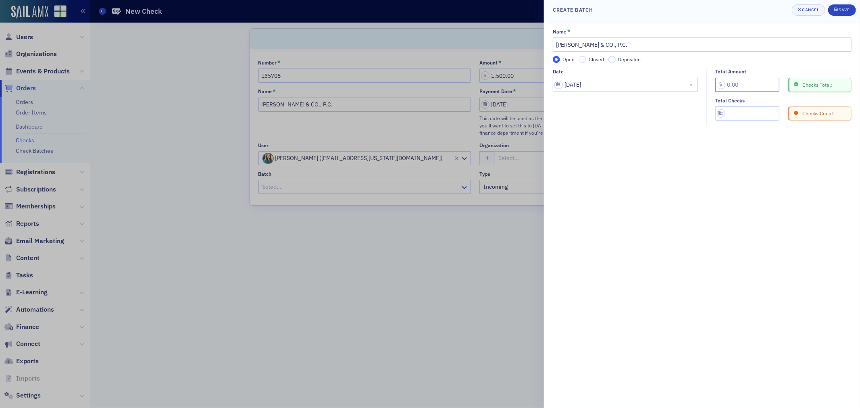
click at [735, 84] on input "Total Amount" at bounding box center [748, 85] width 64 height 14
type input "1,500.00"
click at [747, 117] on input "Total Checks" at bounding box center [748, 113] width 64 height 14
type input "1"
click at [843, 11] on div "Save" at bounding box center [844, 10] width 11 height 4
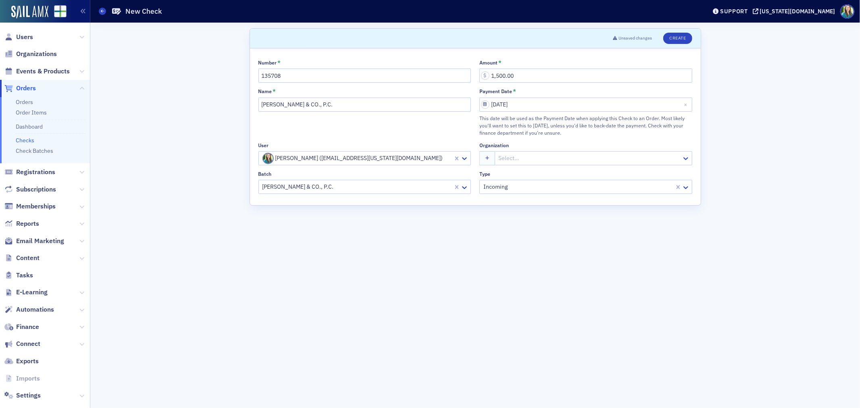
click at [507, 187] on div at bounding box center [578, 187] width 191 height 10
click at [409, 281] on form "Scroll to Unsaved changes Create Number * 135708 Amount * 1,500.00 Name * Jacks…" at bounding box center [476, 215] width 452 height 374
click at [683, 39] on button "Create" at bounding box center [678, 38] width 29 height 11
click at [28, 103] on link "Orders" at bounding box center [24, 101] width 17 height 7
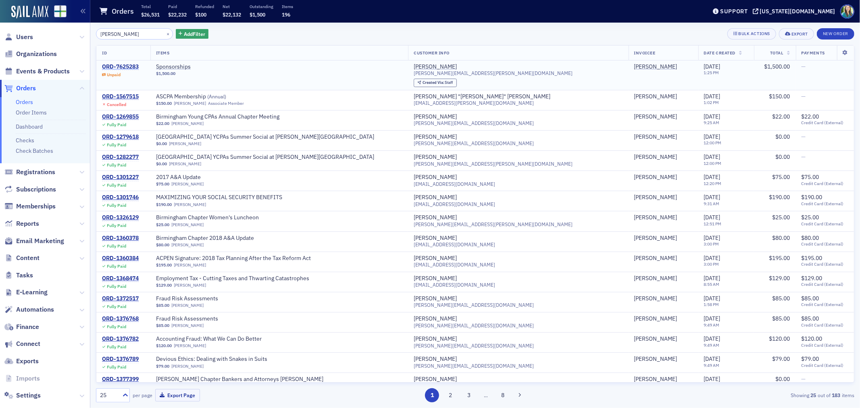
click at [127, 66] on div "ORD-7625283" at bounding box center [120, 66] width 37 height 7
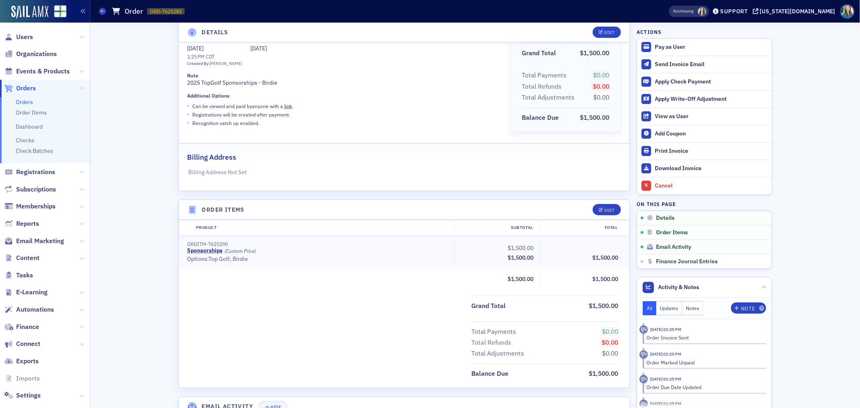
scroll to position [90, 0]
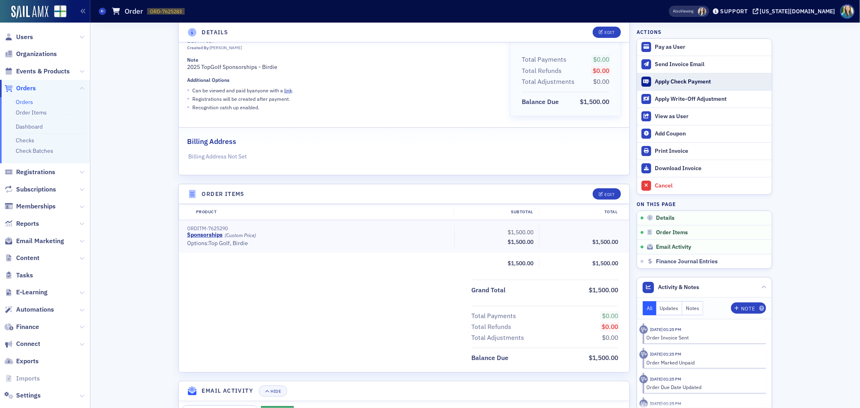
click at [690, 78] on div "Apply Check Payment" at bounding box center [711, 81] width 113 height 7
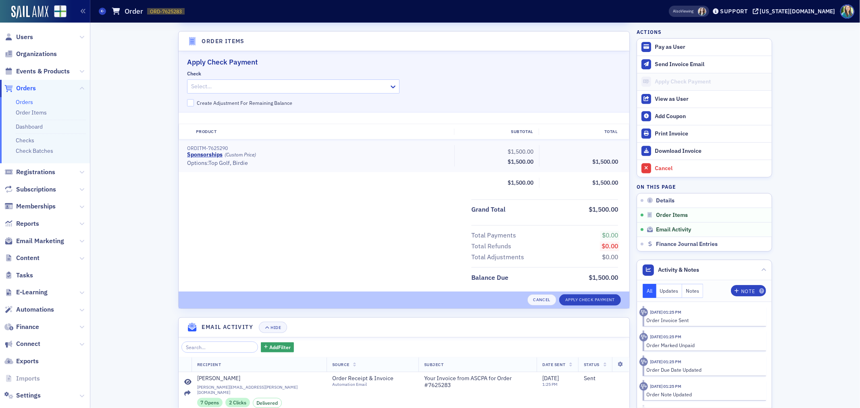
scroll to position [246, 0]
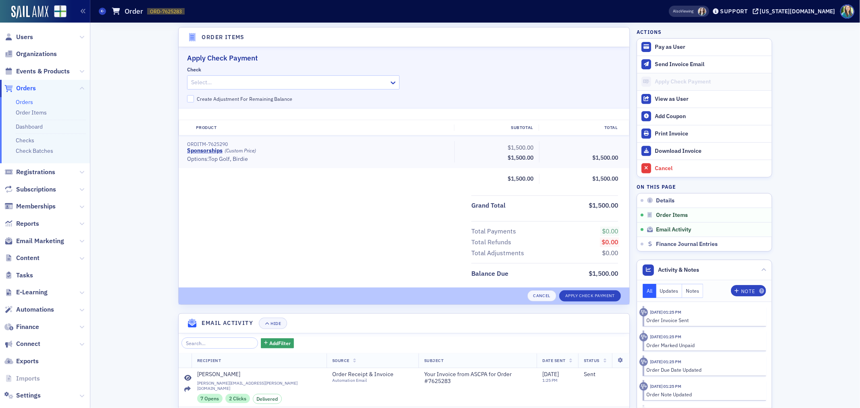
click at [309, 79] on div at bounding box center [289, 82] width 198 height 10
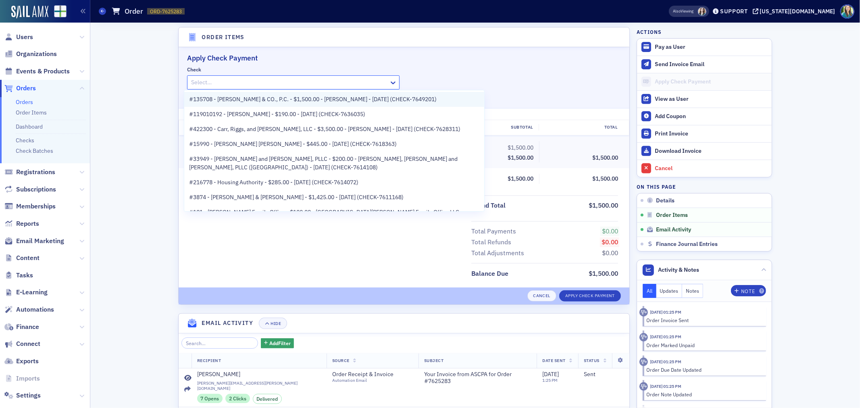
click at [312, 97] on span "#135708 - Jackson Thornton & CO., P.C. - $1,500.00 - Helen Oglesby - 9/29/2025 …" at bounding box center [313, 99] width 248 height 8
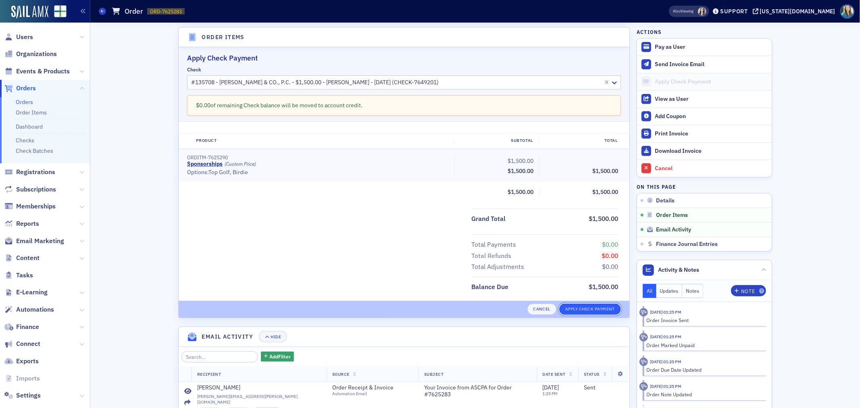
click at [588, 305] on button "Apply Check Payment" at bounding box center [590, 309] width 62 height 11
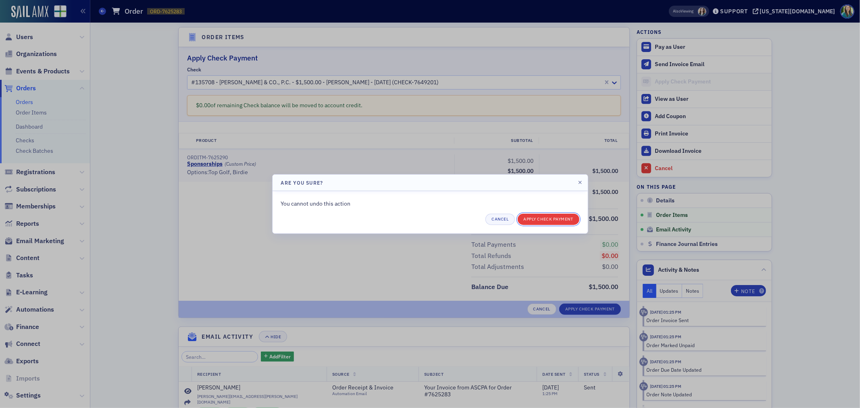
click at [553, 217] on button "Apply Check Payment" at bounding box center [549, 219] width 62 height 11
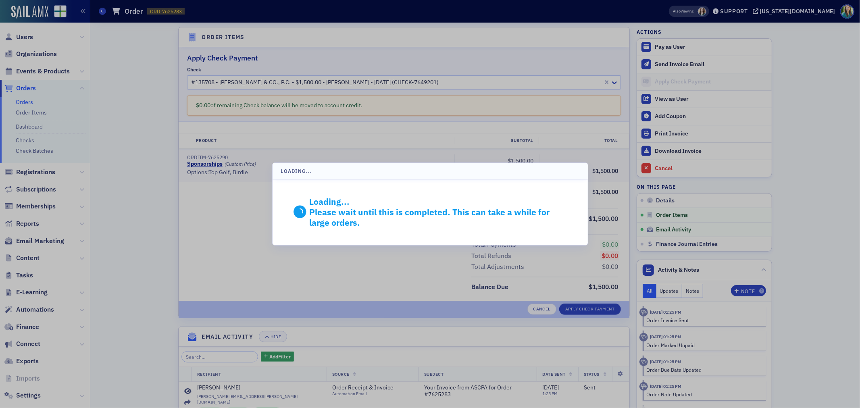
scroll to position [212, 0]
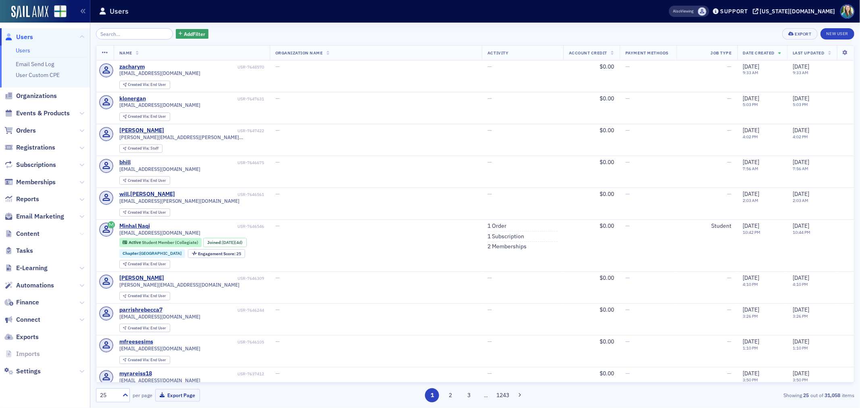
click at [81, 236] on button at bounding box center [81, 234] width 5 height 9
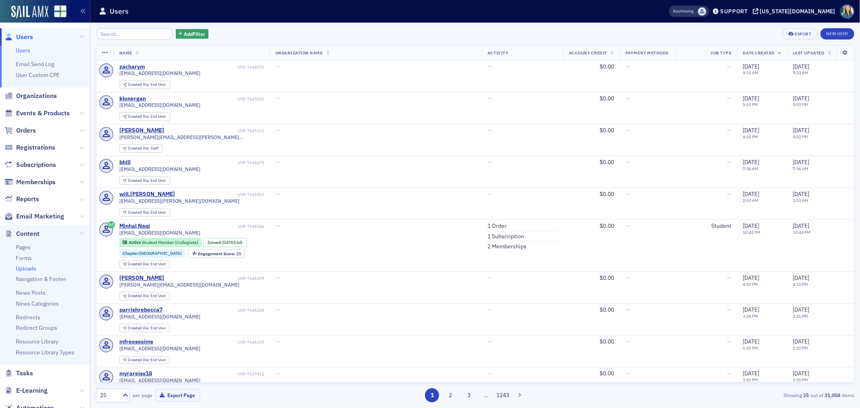
click at [22, 268] on link "Uploads" at bounding box center [26, 268] width 21 height 7
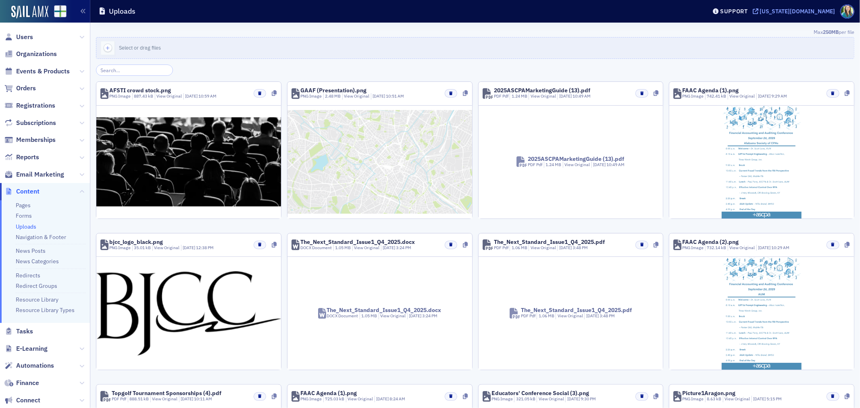
click at [809, 8] on div "[US_STATE][DOMAIN_NAME]" at bounding box center [797, 11] width 75 height 7
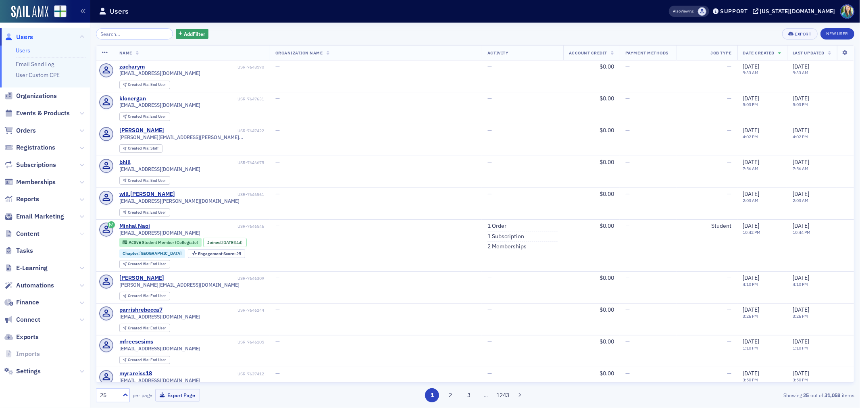
click at [81, 234] on icon at bounding box center [81, 234] width 5 height 5
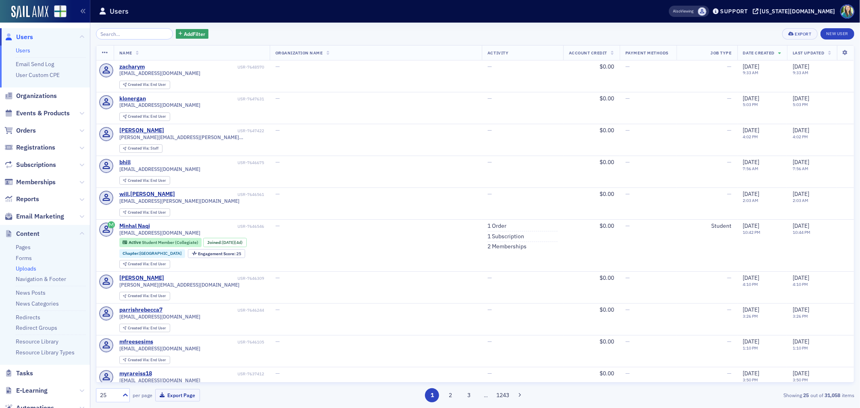
click at [23, 268] on link "Uploads" at bounding box center [26, 268] width 21 height 7
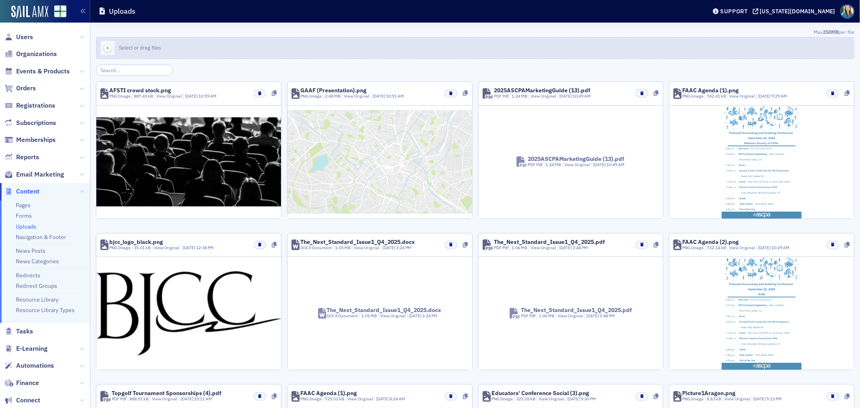
click at [314, 46] on button "Select or drag files" at bounding box center [475, 48] width 759 height 22
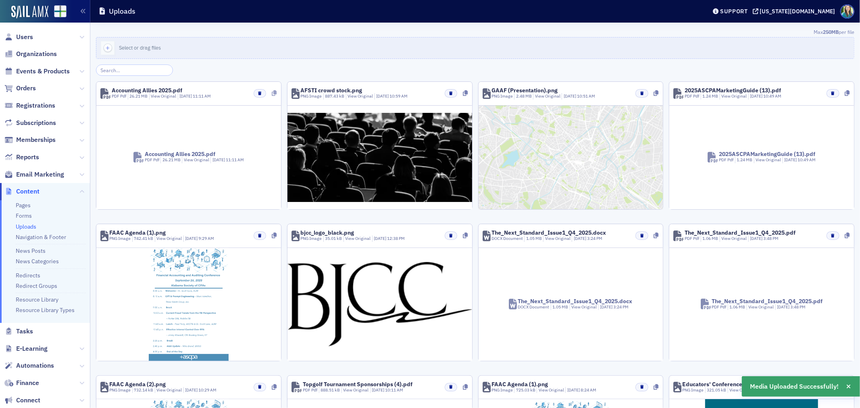
click at [273, 91] on icon at bounding box center [274, 93] width 5 height 6
click at [272, 97] on div at bounding box center [274, 93] width 5 height 8
